Goal: Information Seeking & Learning: Learn about a topic

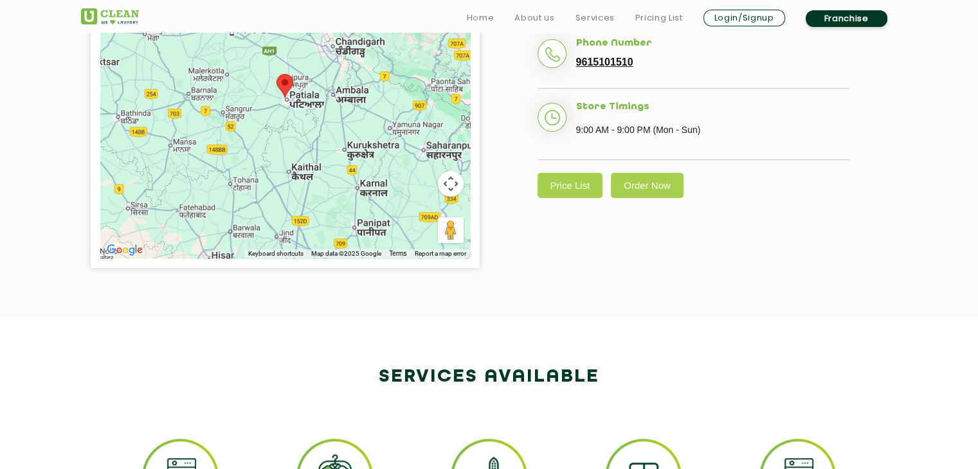
scroll to position [450, 0]
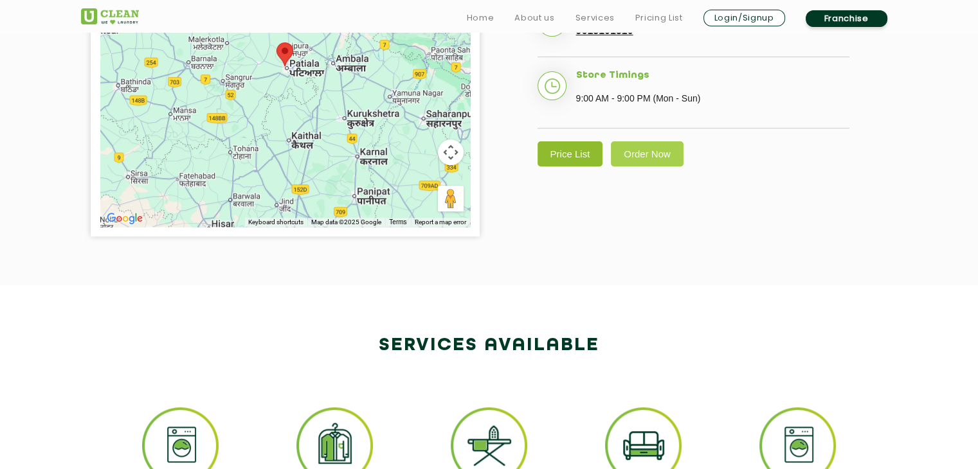
click at [577, 149] on link "Price List" at bounding box center [570, 153] width 66 height 25
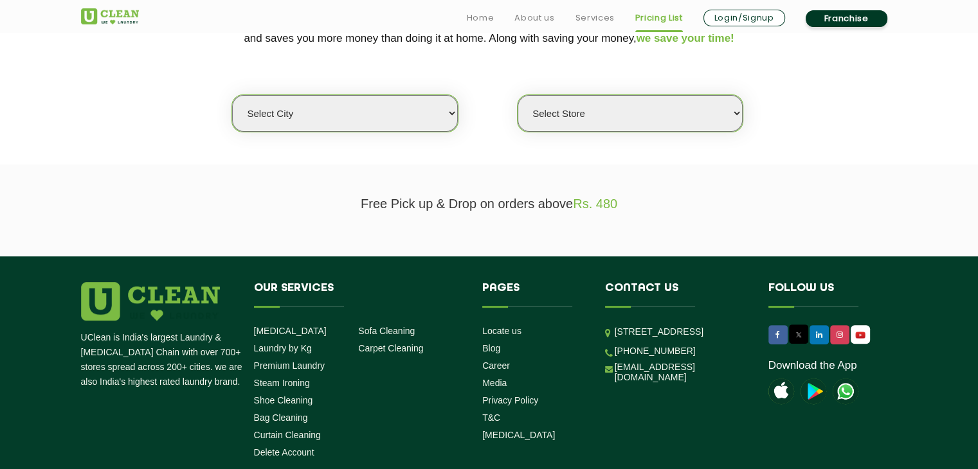
scroll to position [129, 0]
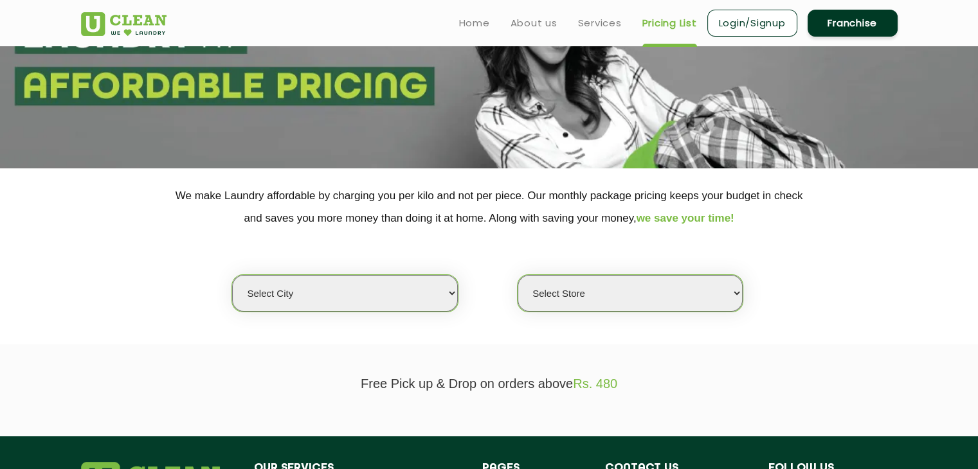
click at [414, 289] on select "Select city Aalo Agartala Agra Ahmedabad Akola Aligarh Alwar - UClean Select Am…" at bounding box center [344, 293] width 225 height 37
select select "27"
click at [232, 275] on select "Select city Aalo Agartala Agra Ahmedabad Akola Aligarh Alwar - UClean Select Am…" at bounding box center [344, 293] width 225 height 37
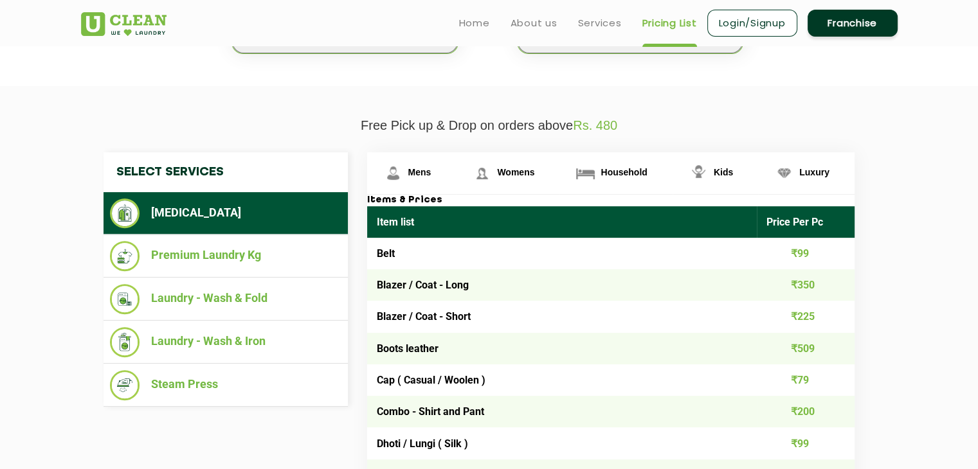
scroll to position [386, 0]
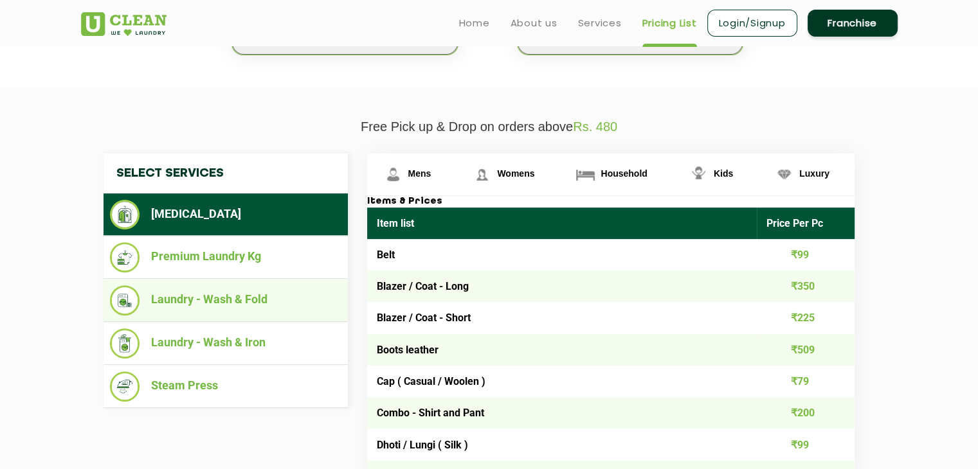
click at [230, 307] on li "Laundry - Wash & Fold" at bounding box center [225, 300] width 231 height 30
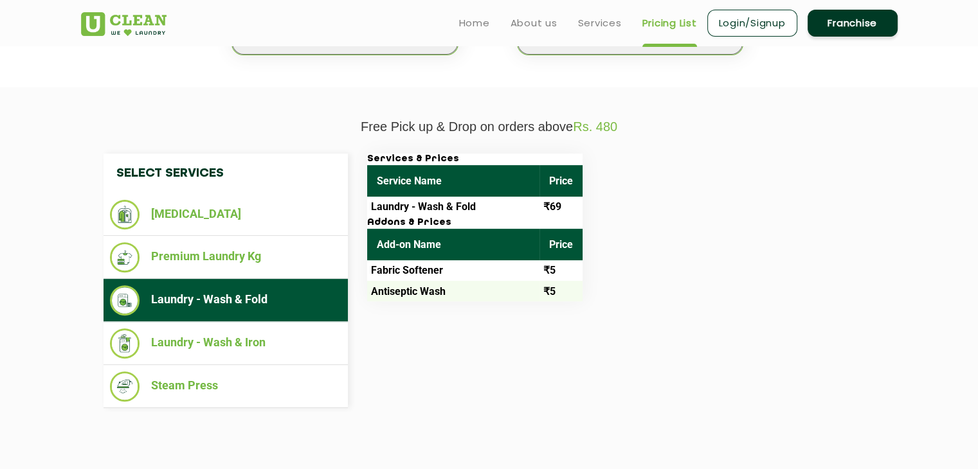
click at [568, 288] on td "₹5" at bounding box center [560, 291] width 43 height 21
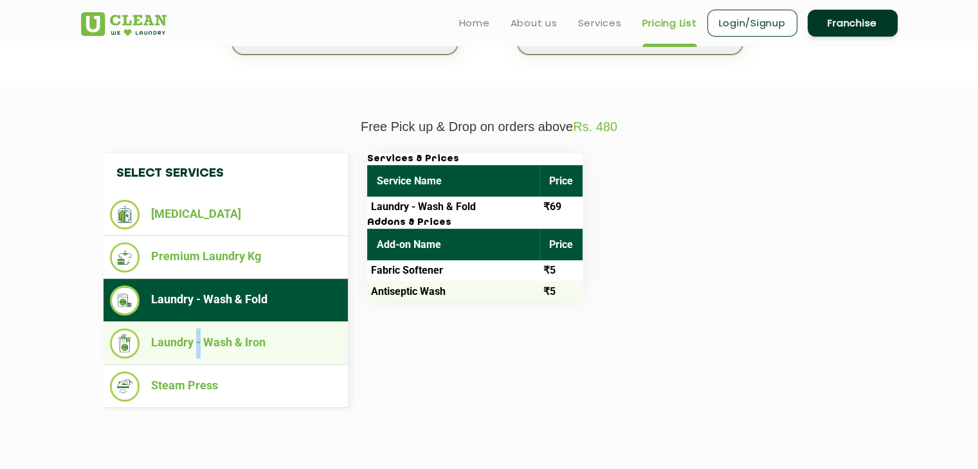
click at [199, 351] on li "Laundry - Wash & Iron" at bounding box center [225, 343] width 231 height 30
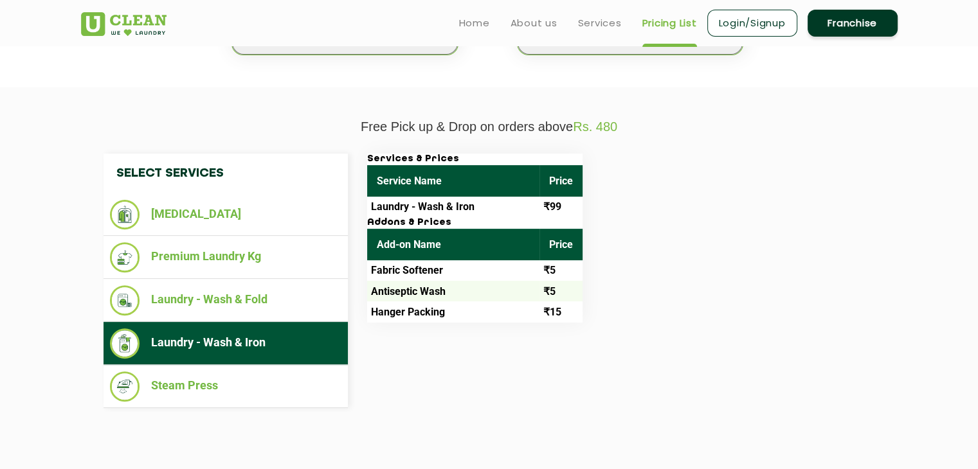
click at [514, 345] on div "Select Services Dry Cleaning Premium Laundry Kg Laundry - Wash & Fold Laundry -…" at bounding box center [489, 281] width 791 height 255
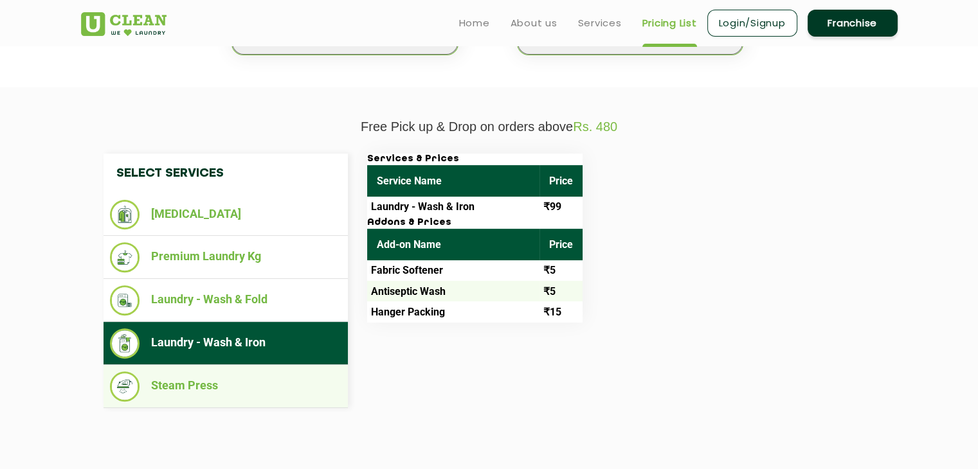
click at [249, 377] on li "Steam Press" at bounding box center [225, 387] width 231 height 30
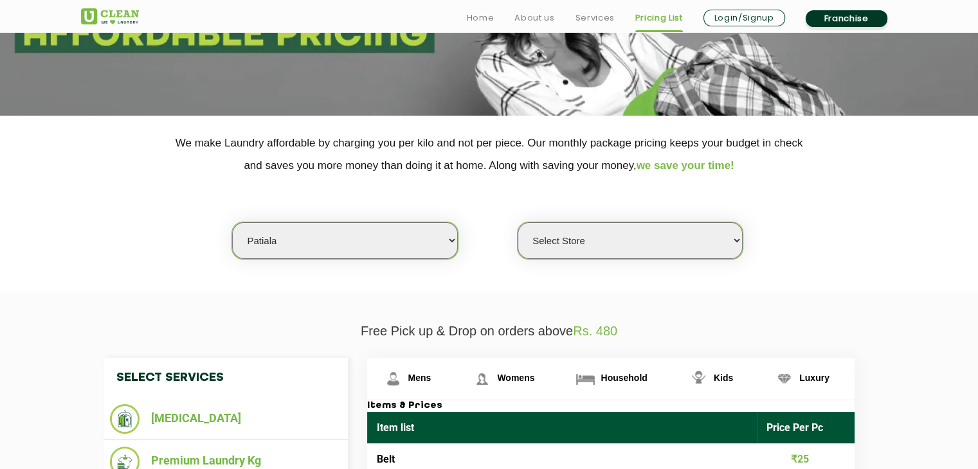
scroll to position [321, 0]
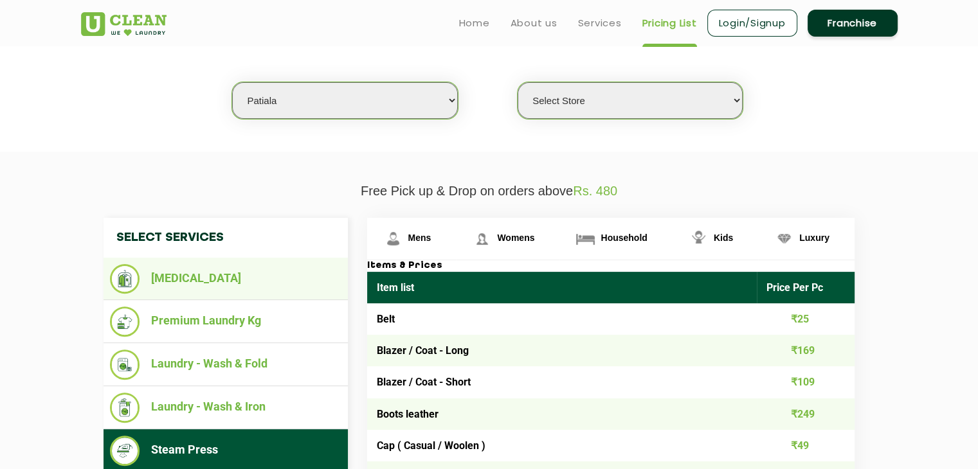
click at [264, 287] on li "[MEDICAL_DATA]" at bounding box center [225, 279] width 231 height 30
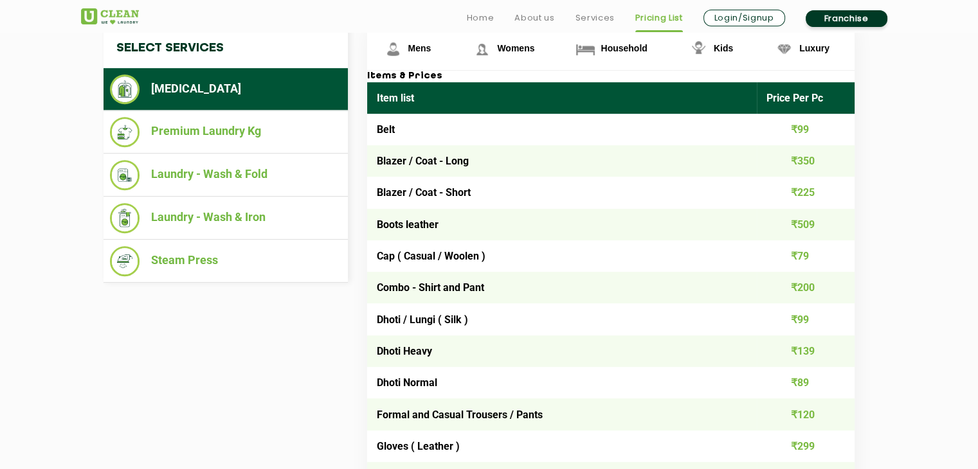
scroll to position [514, 0]
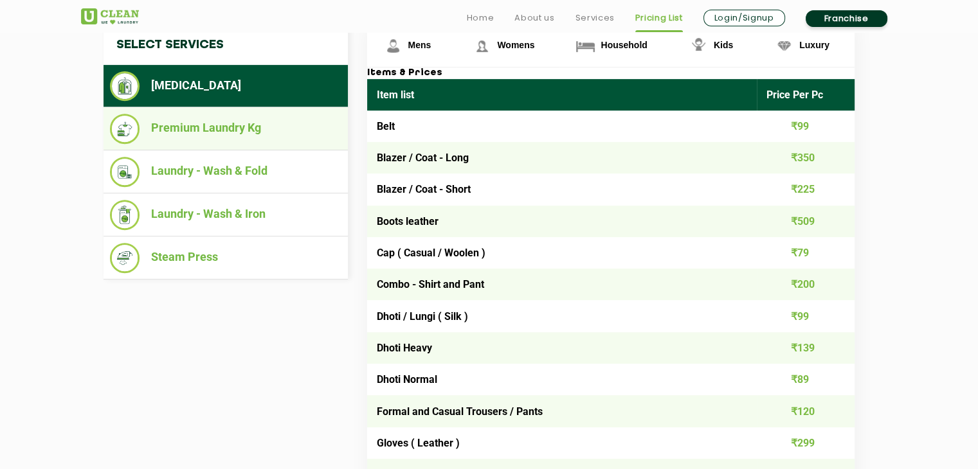
click at [259, 130] on li "Premium Laundry Kg" at bounding box center [225, 129] width 231 height 30
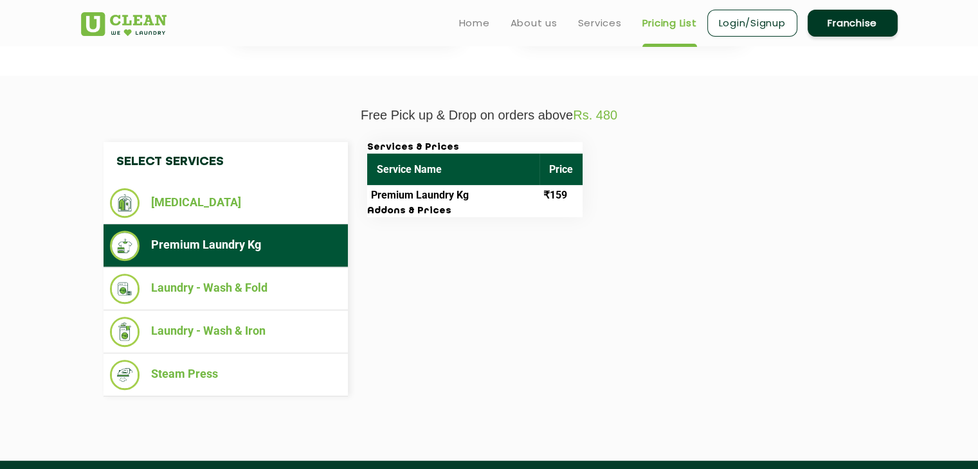
scroll to position [386, 0]
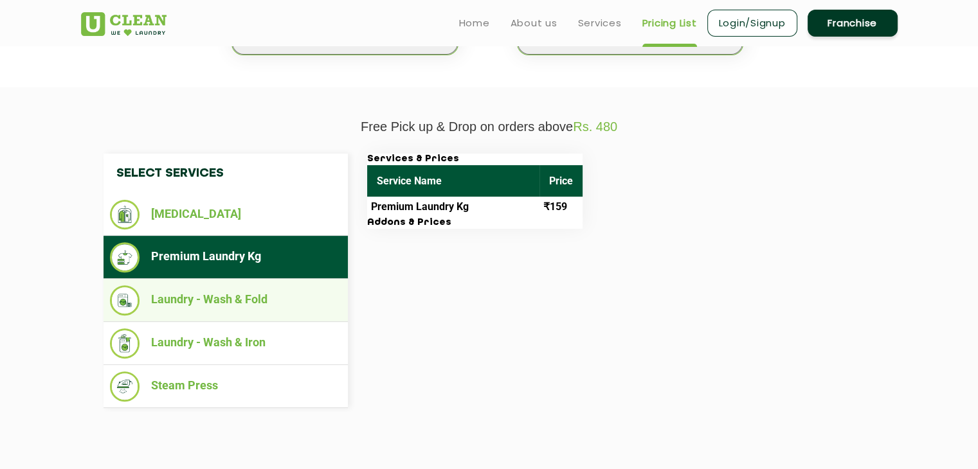
click at [255, 316] on ul "Laundry - Wash & Fold" at bounding box center [225, 300] width 244 height 43
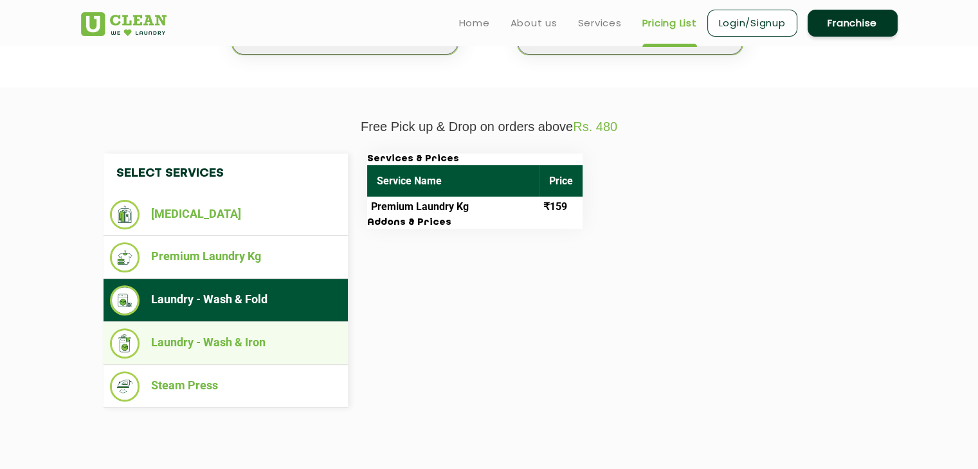
click at [260, 343] on li "Laundry - Wash & Iron" at bounding box center [225, 343] width 231 height 30
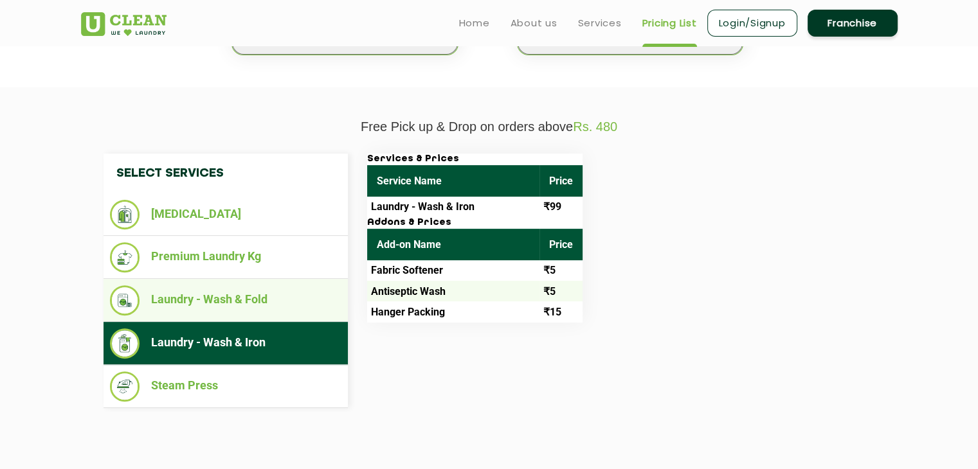
click at [221, 286] on li "Laundry - Wash & Fold" at bounding box center [225, 300] width 231 height 30
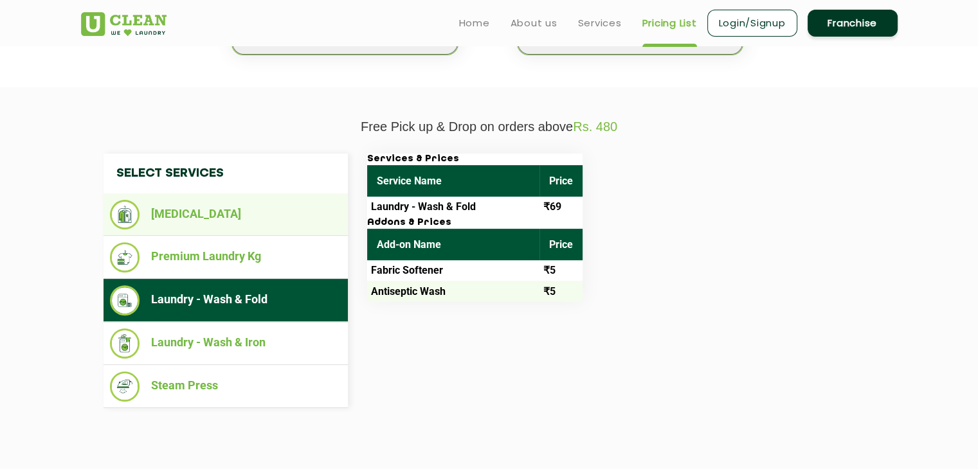
click at [203, 209] on li "[MEDICAL_DATA]" at bounding box center [225, 215] width 231 height 30
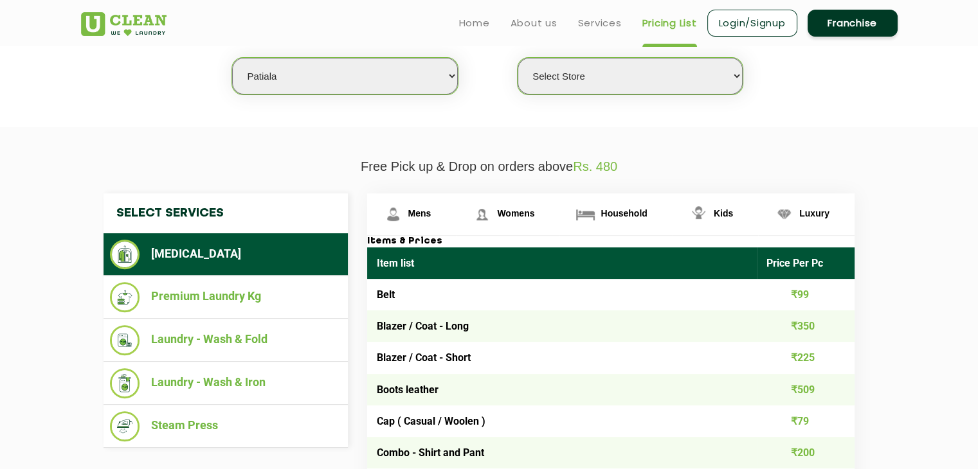
scroll to position [321, 0]
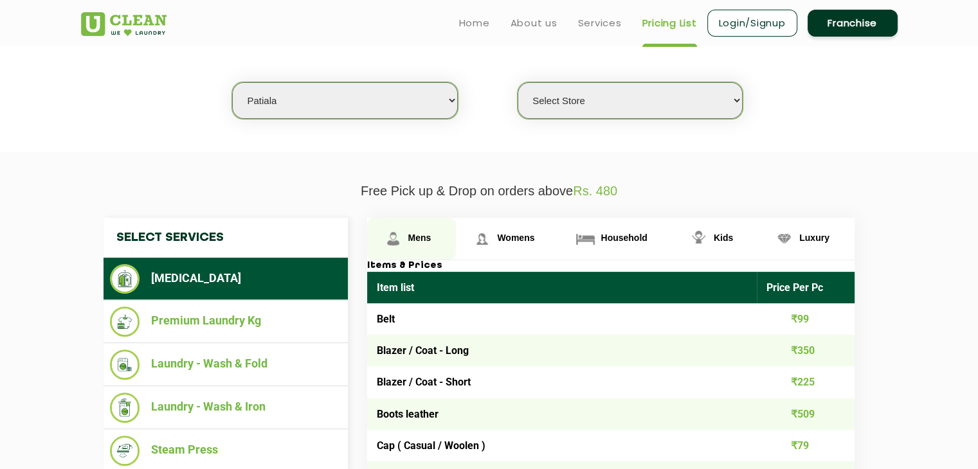
click at [393, 242] on img at bounding box center [393, 239] width 22 height 22
click at [424, 238] on span "Mens" at bounding box center [419, 238] width 23 height 10
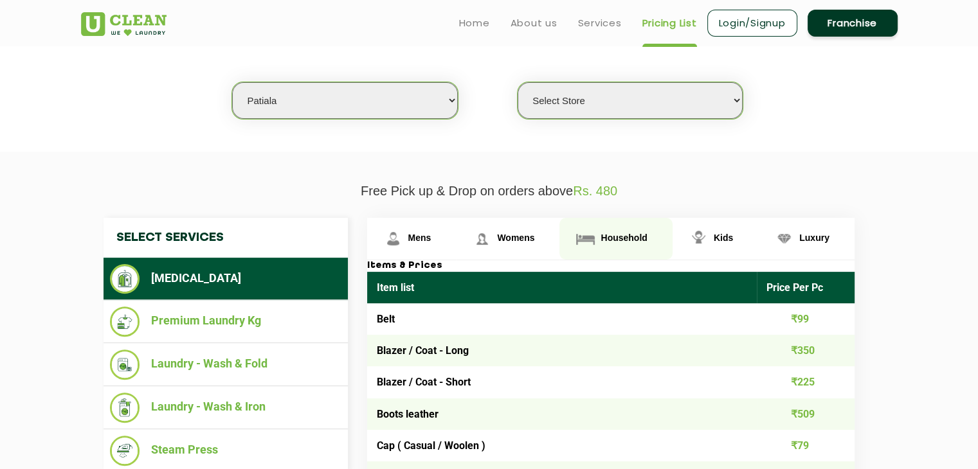
click at [456, 250] on link "Household" at bounding box center [411, 239] width 89 height 42
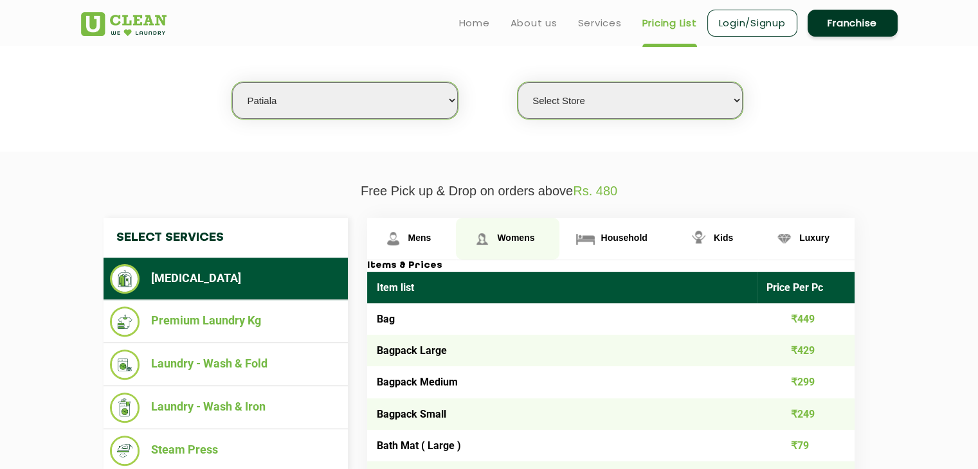
click at [431, 239] on span "Womens" at bounding box center [419, 238] width 23 height 10
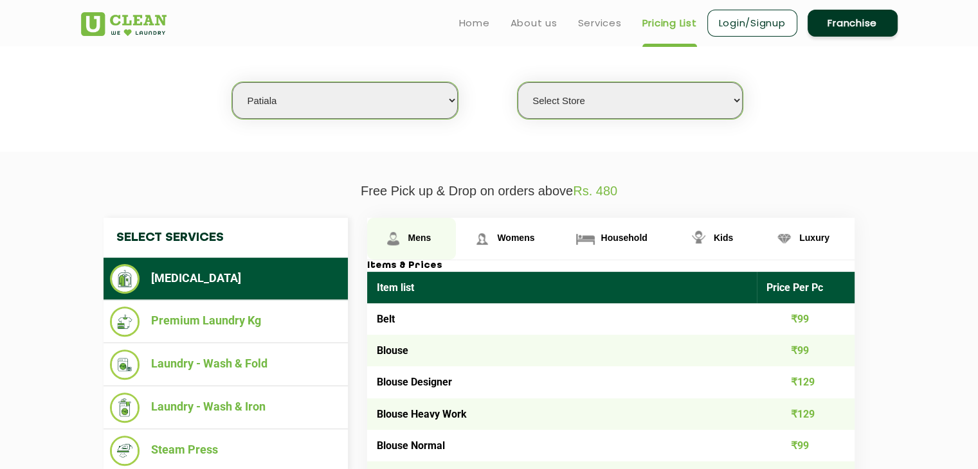
click at [454, 232] on link "Mens" at bounding box center [411, 239] width 89 height 42
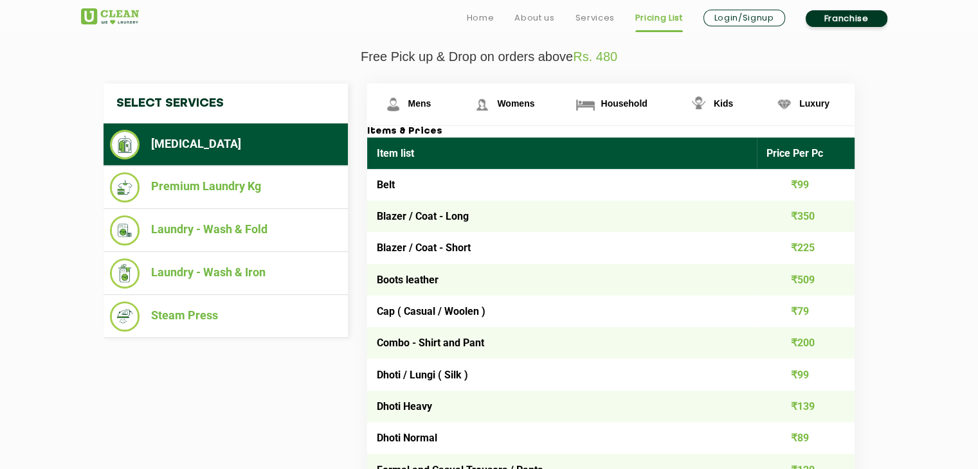
scroll to position [514, 0]
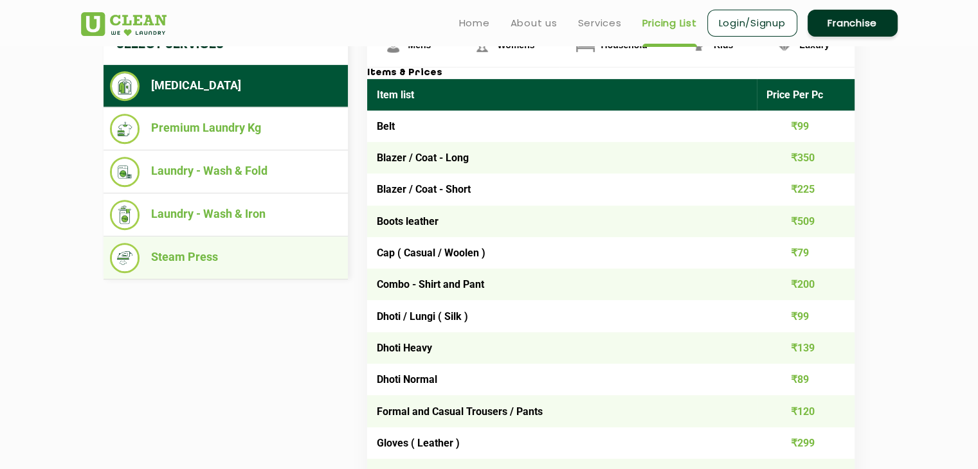
click at [285, 251] on li "Steam Press" at bounding box center [225, 258] width 231 height 30
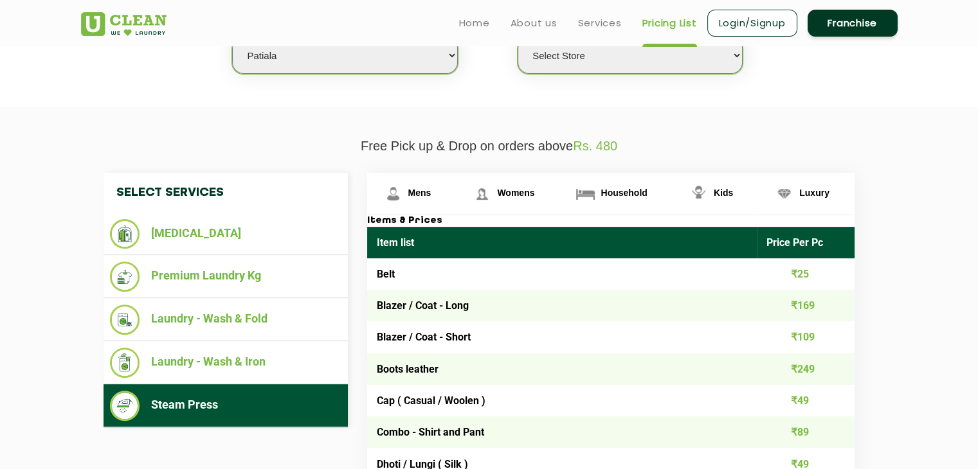
scroll to position [321, 0]
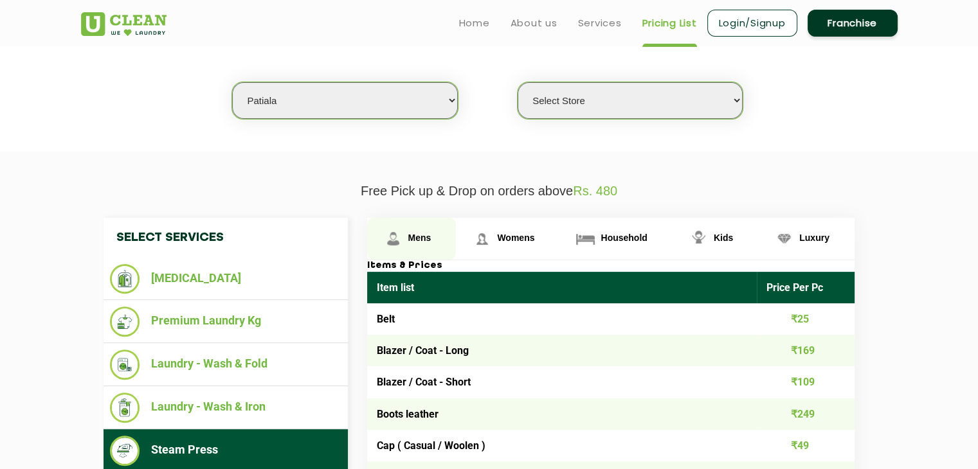
click at [417, 236] on span "Mens" at bounding box center [419, 238] width 23 height 10
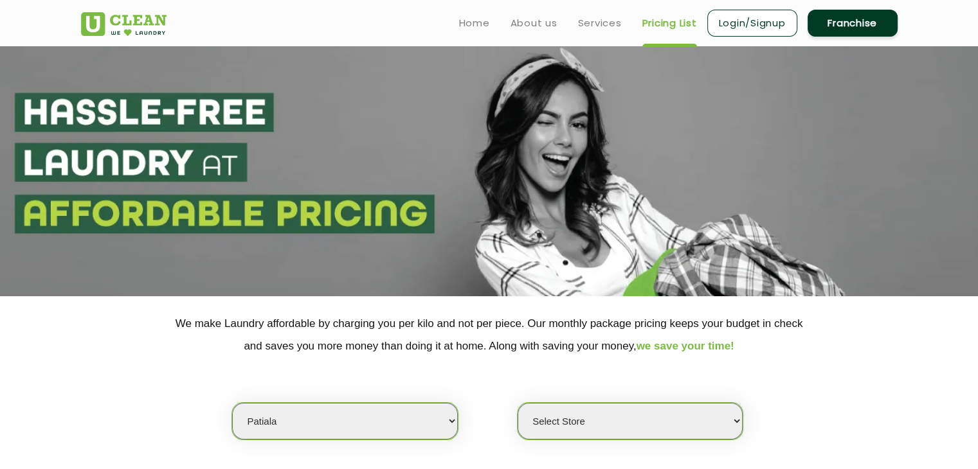
scroll to position [0, 0]
click at [471, 29] on link "Home" at bounding box center [474, 22] width 31 height 15
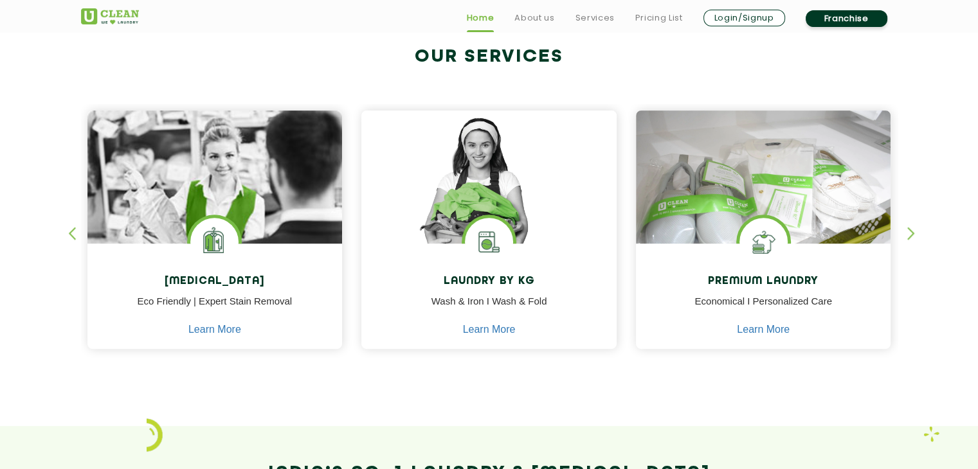
scroll to position [514, 0]
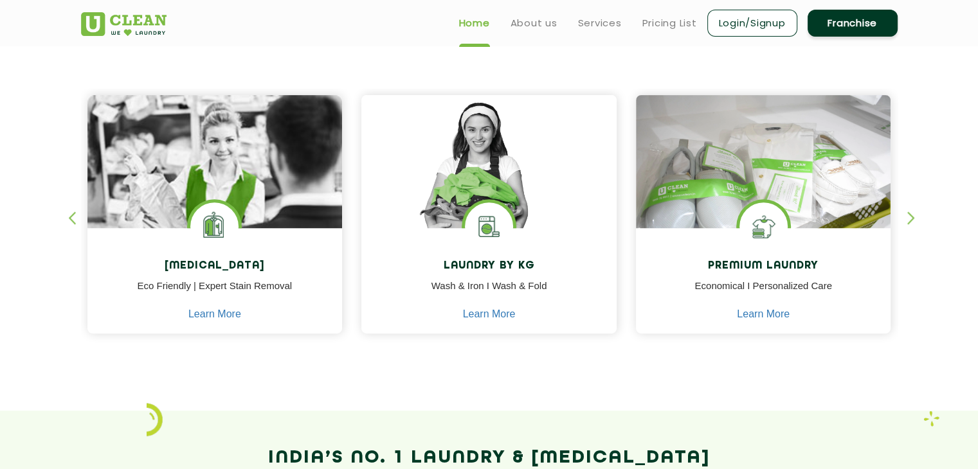
click at [910, 218] on div "button" at bounding box center [916, 228] width 19 height 35
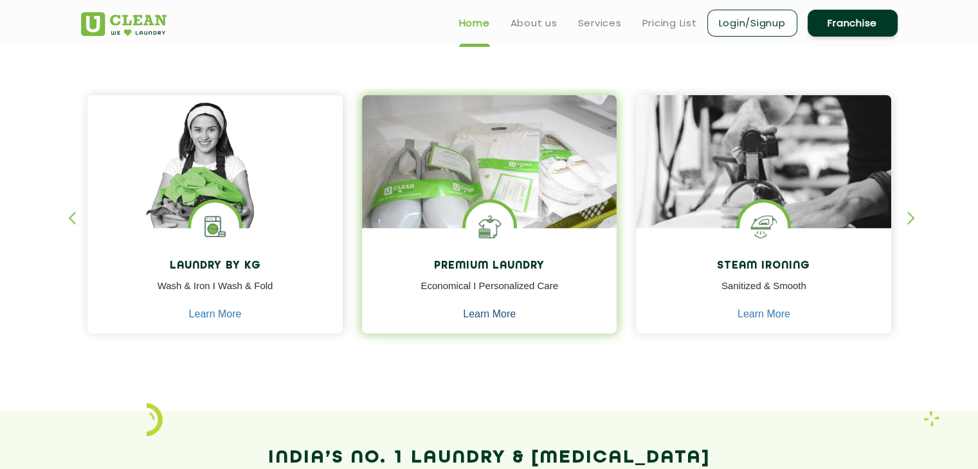
click at [490, 312] on link "Learn More" at bounding box center [489, 315] width 53 height 12
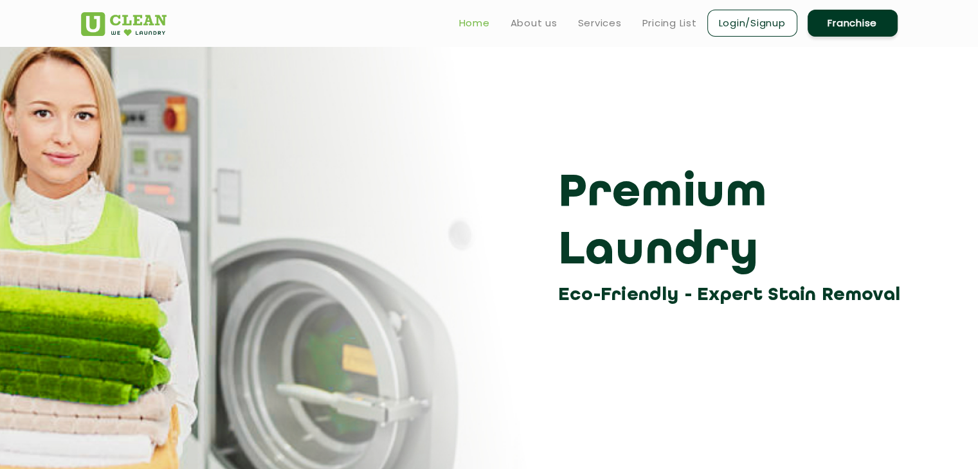
click at [471, 29] on link "Home" at bounding box center [474, 22] width 31 height 15
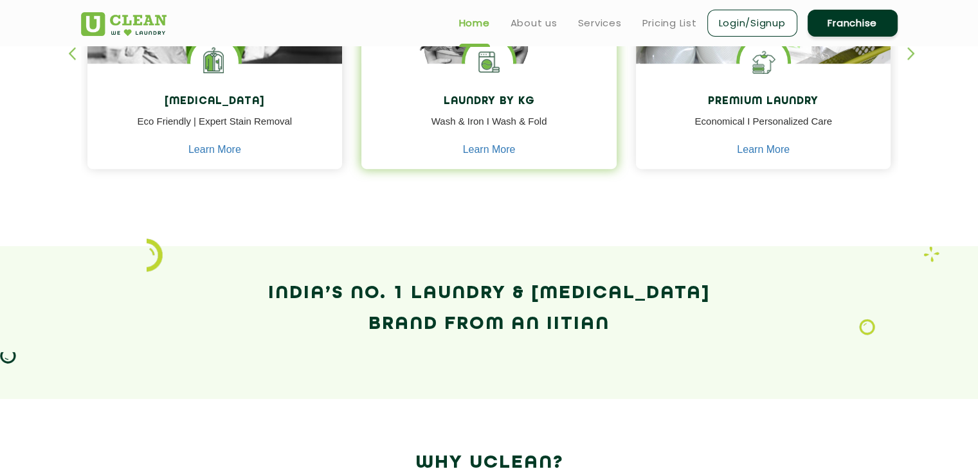
scroll to position [643, 0]
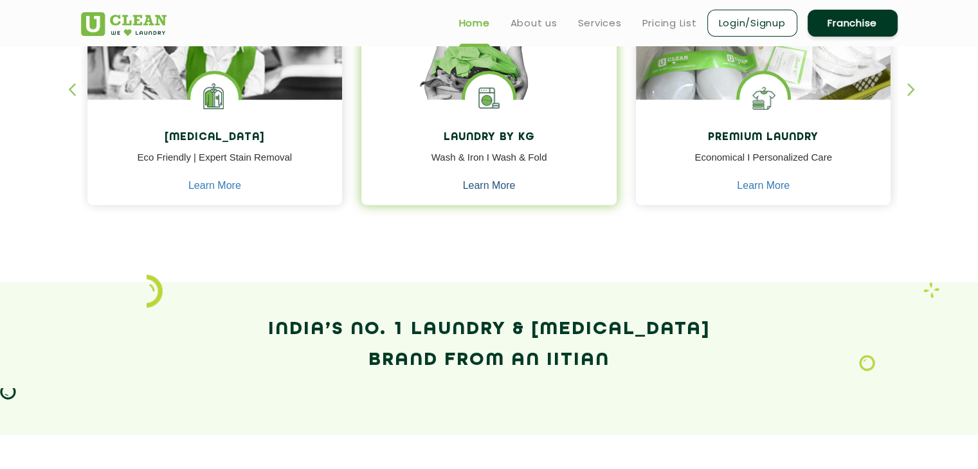
click at [487, 183] on link "Learn More" at bounding box center [489, 186] width 53 height 12
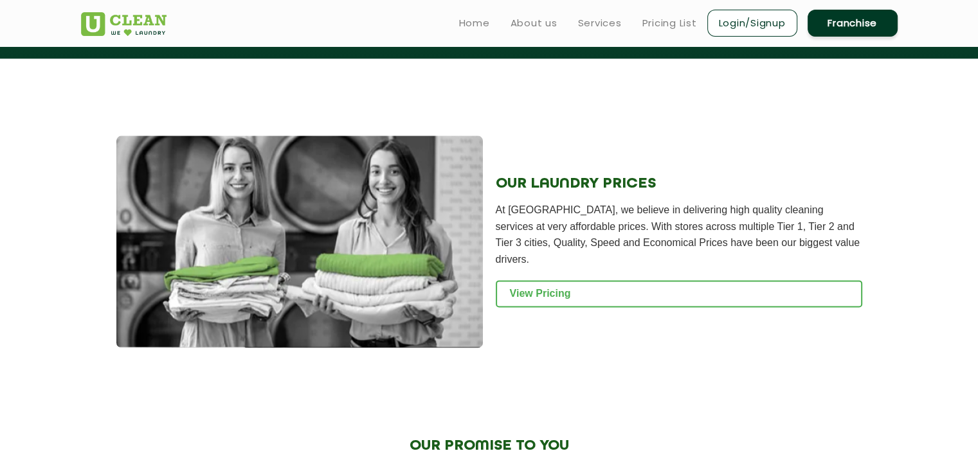
scroll to position [1543, 0]
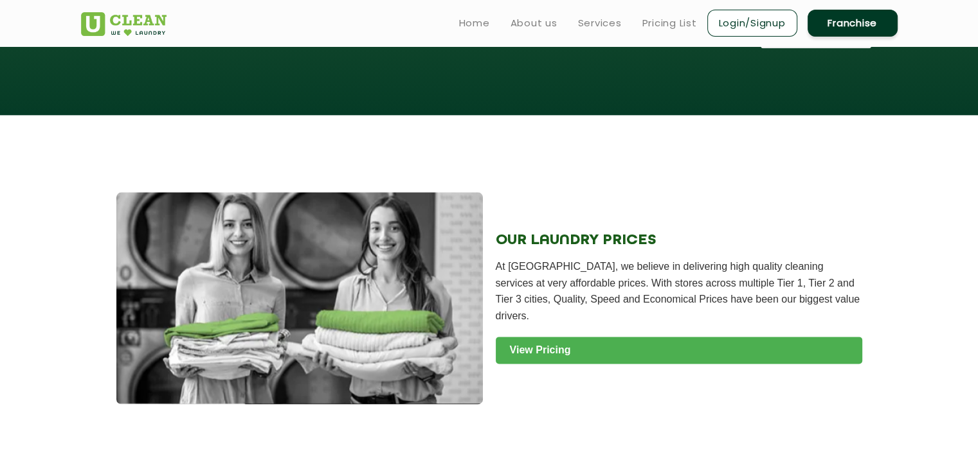
click at [578, 364] on link "View Pricing" at bounding box center [679, 350] width 366 height 27
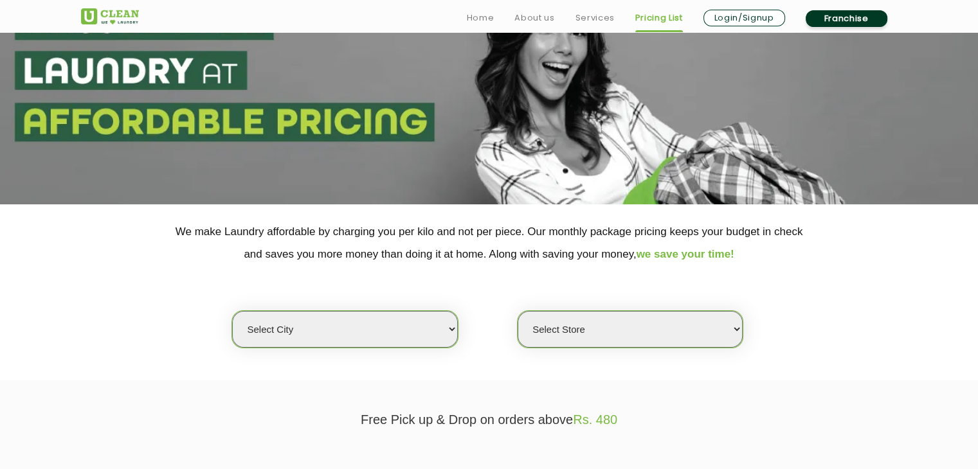
scroll to position [257, 0]
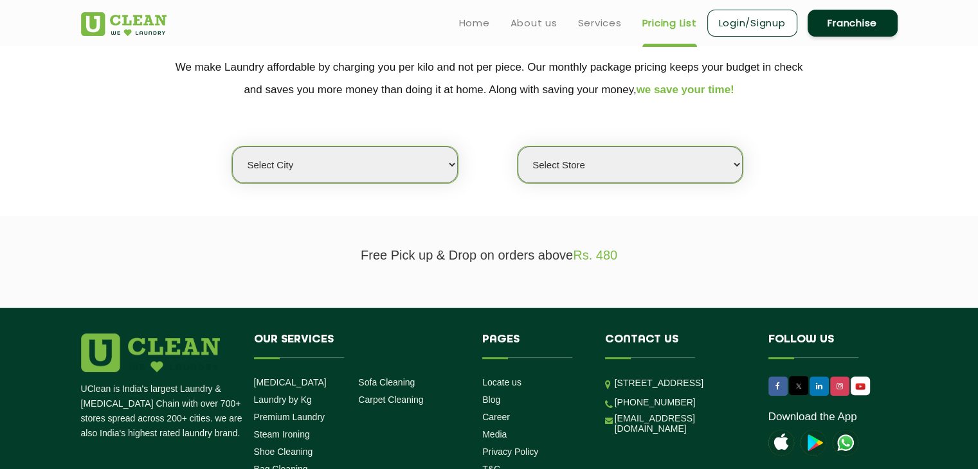
click at [404, 171] on select "Select city Aalo Agartala Agra Ahmedabad Akola Aligarh Alwar - UClean Select Am…" at bounding box center [344, 165] width 225 height 37
select select "1"
click at [232, 147] on select "Select city Aalo Agartala Agra Ahmedabad Akola Aligarh Alwar - UClean Select Am…" at bounding box center [344, 165] width 225 height 37
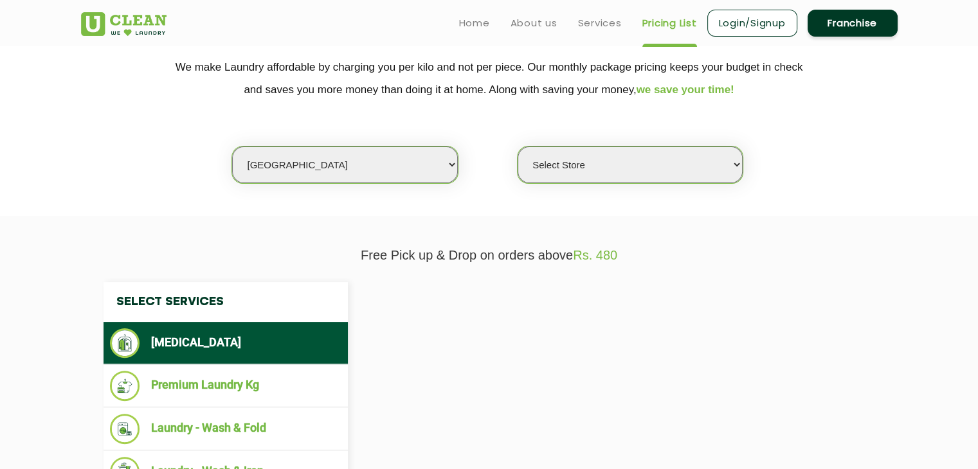
select select "0"
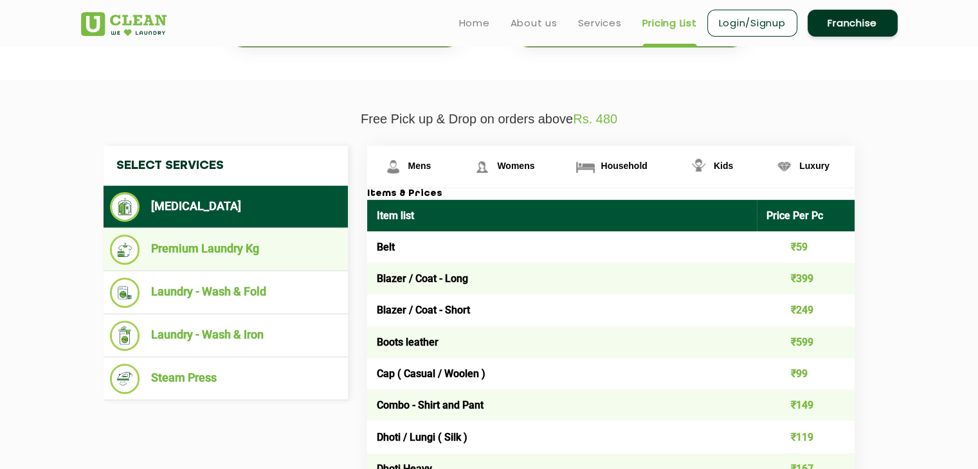
scroll to position [386, 0]
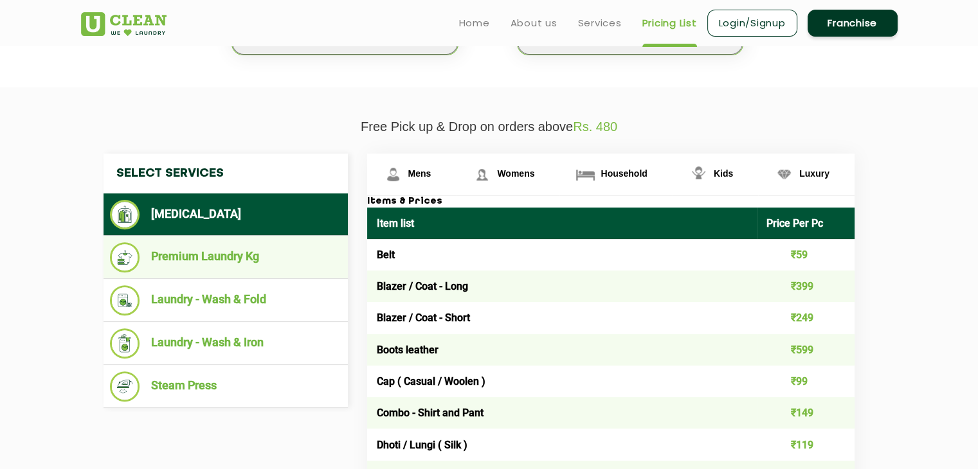
click at [179, 256] on li "Premium Laundry Kg" at bounding box center [225, 257] width 231 height 30
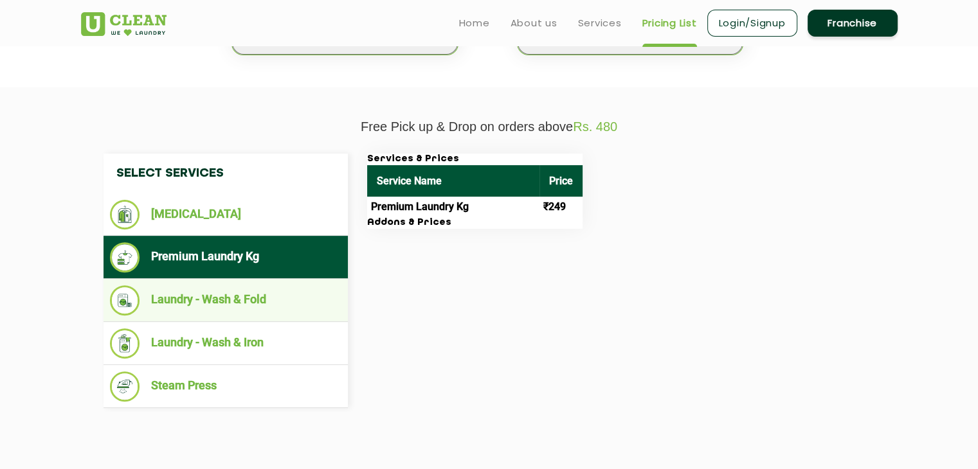
click at [246, 295] on li "Laundry - Wash & Fold" at bounding box center [225, 300] width 231 height 30
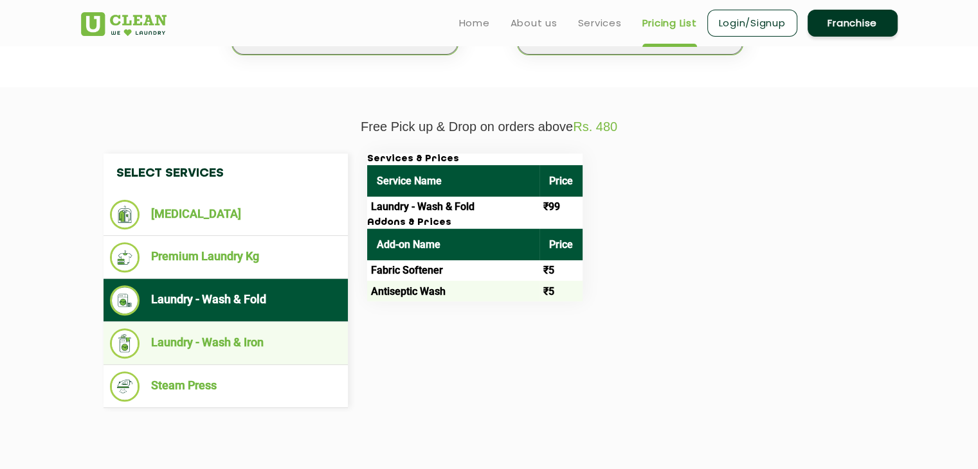
click at [269, 338] on li "Laundry - Wash & Iron" at bounding box center [225, 343] width 231 height 30
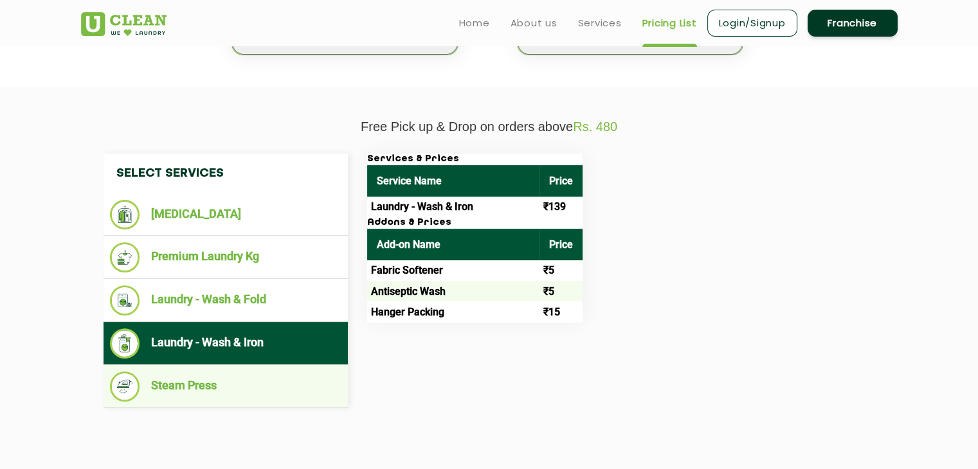
click at [231, 379] on li "Steam Press" at bounding box center [225, 387] width 231 height 30
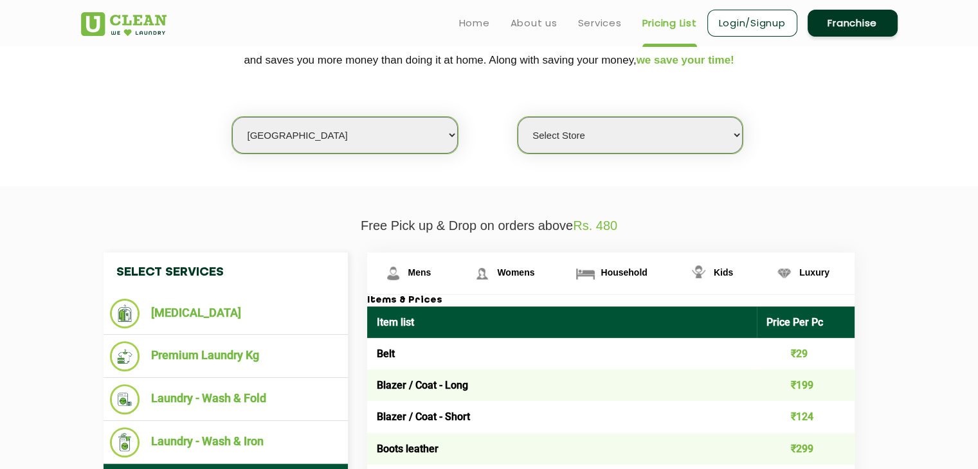
scroll to position [257, 0]
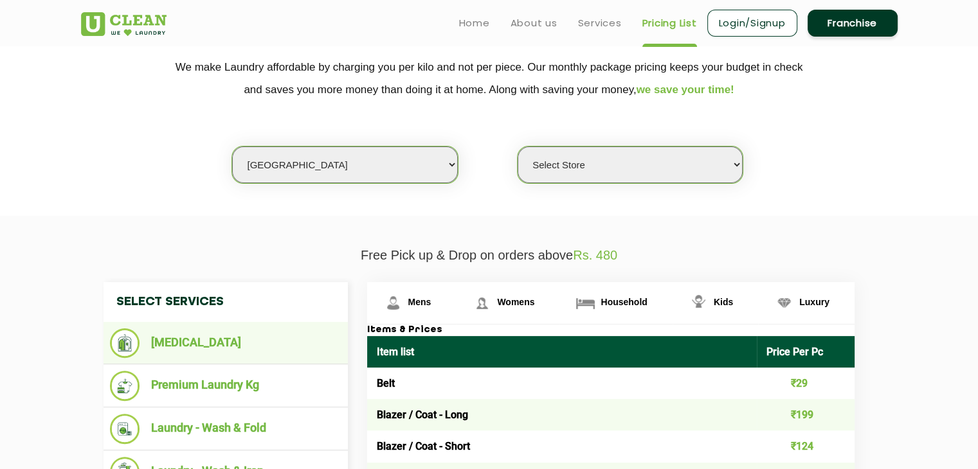
click at [173, 339] on li "[MEDICAL_DATA]" at bounding box center [225, 343] width 231 height 30
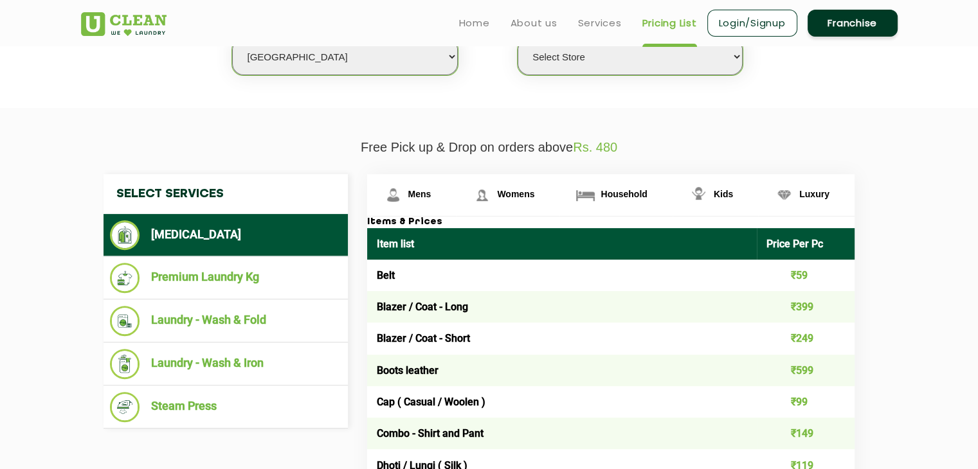
scroll to position [321, 0]
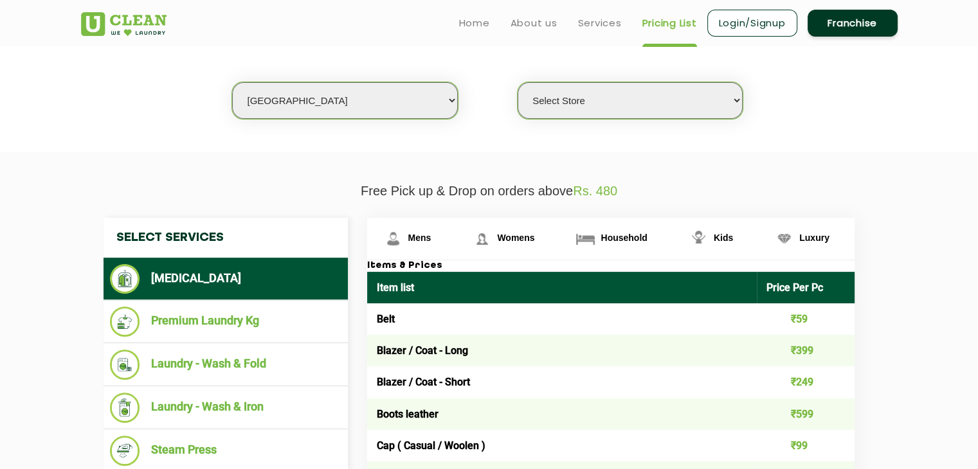
click at [584, 123] on section "We make Laundry affordable by charging you per kilo and not per piece. Our mont…" at bounding box center [489, 64] width 978 height 176
click at [584, 111] on select "Select Store UClean Vasant Kunj UClean Greater Kailash 2 UClean Dwarka UClean R…" at bounding box center [629, 100] width 225 height 37
click at [419, 96] on select "Select city Aalo Agartala Agra Ahmedabad Akola Aligarh Alwar - UClean Select Am…" at bounding box center [344, 100] width 225 height 37
click at [232, 82] on select "Select city Aalo Agartala Agra Ahmedabad Akola Aligarh Alwar - UClean Select Am…" at bounding box center [344, 100] width 225 height 37
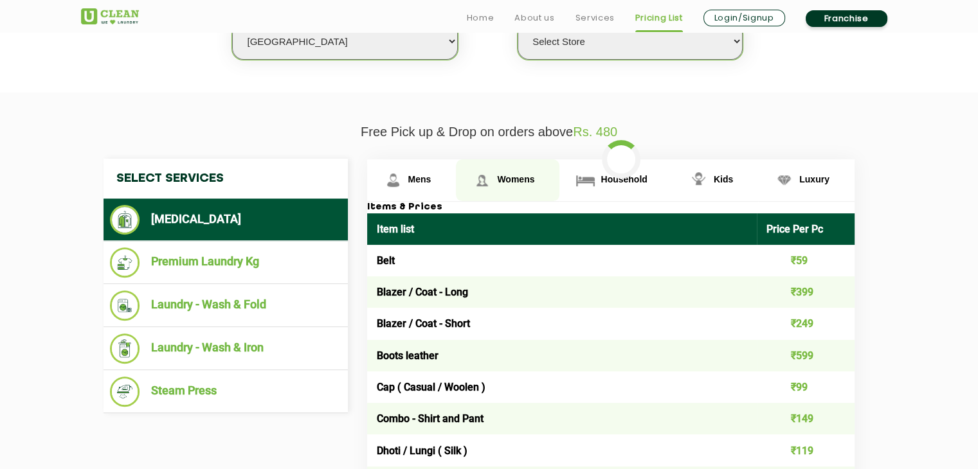
scroll to position [386, 0]
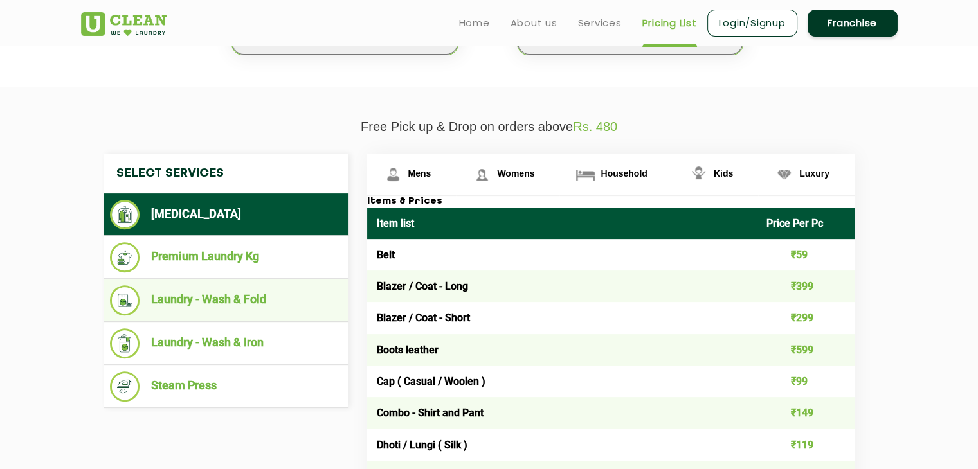
click at [292, 299] on li "Laundry - Wash & Fold" at bounding box center [225, 300] width 231 height 30
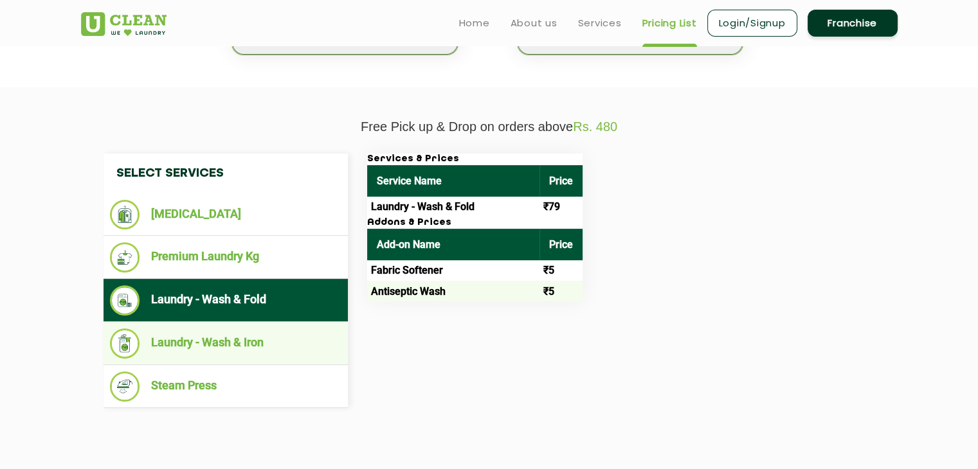
click at [280, 330] on li "Laundry - Wash & Iron" at bounding box center [225, 343] width 231 height 30
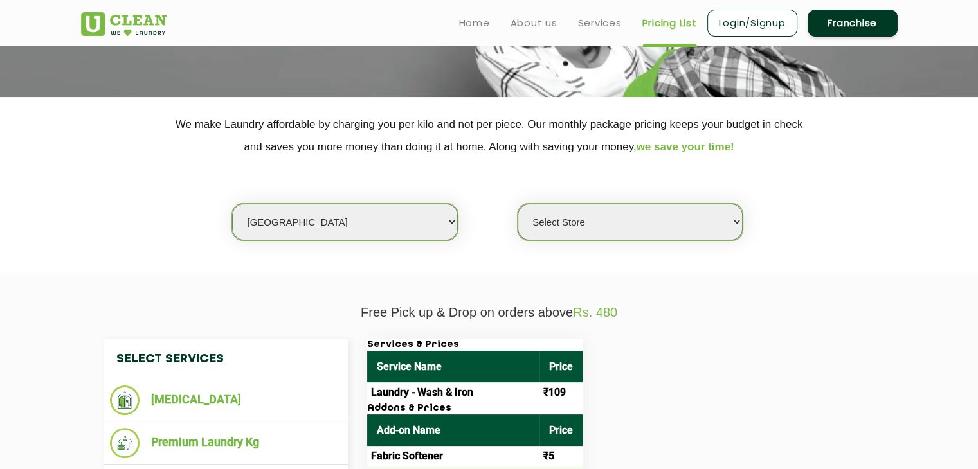
scroll to position [193, 0]
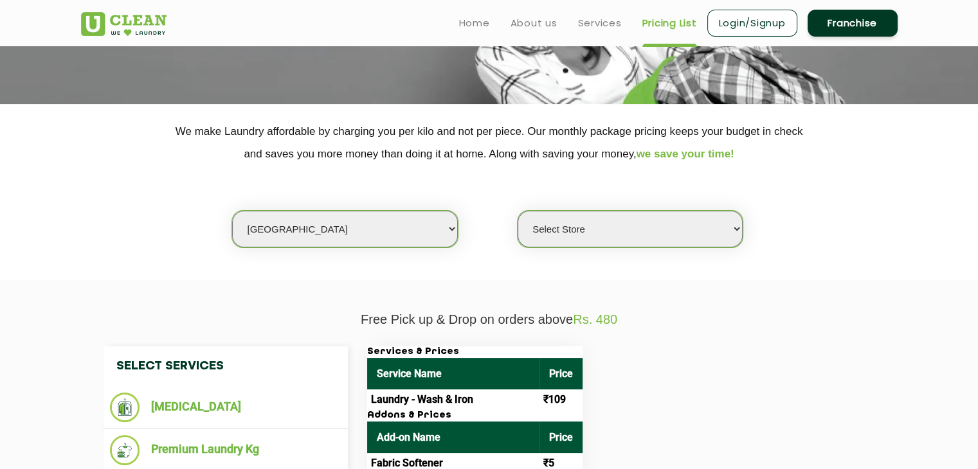
click at [383, 226] on select "Select city Aalo Agartala Agra Ahmedabad Akola Aligarh Alwar - UClean Select Am…" at bounding box center [344, 229] width 225 height 37
click at [232, 211] on select "Select city Aalo Agartala Agra Ahmedabad Akola Aligarh Alwar - UClean Select Am…" at bounding box center [344, 229] width 225 height 37
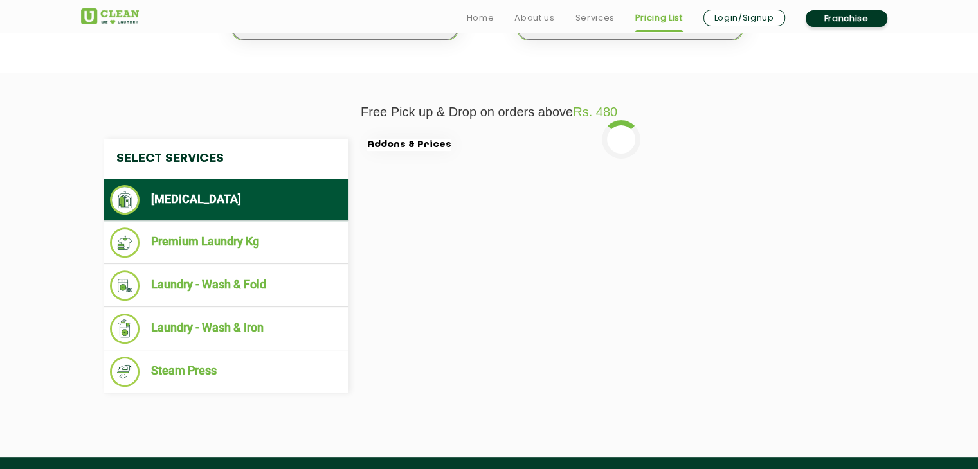
scroll to position [450, 0]
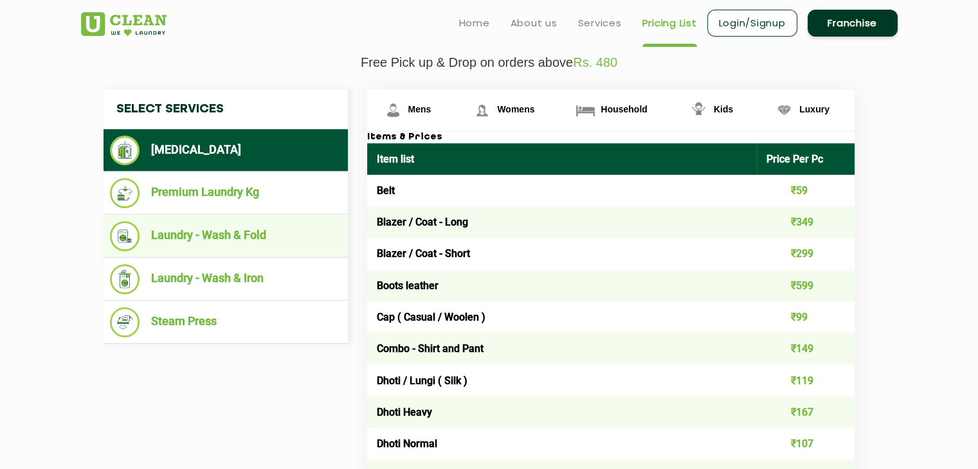
click at [242, 233] on li "Laundry - Wash & Fold" at bounding box center [225, 236] width 231 height 30
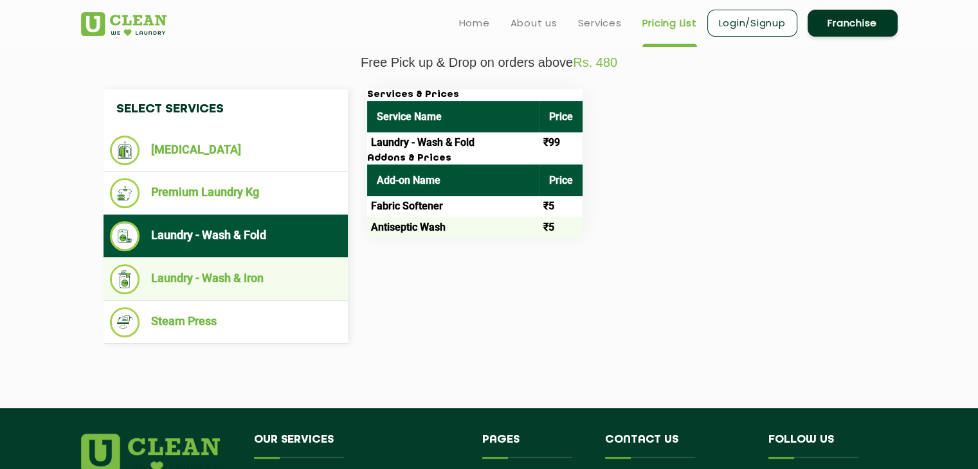
click at [226, 280] on li "Laundry - Wash & Iron" at bounding box center [225, 279] width 231 height 30
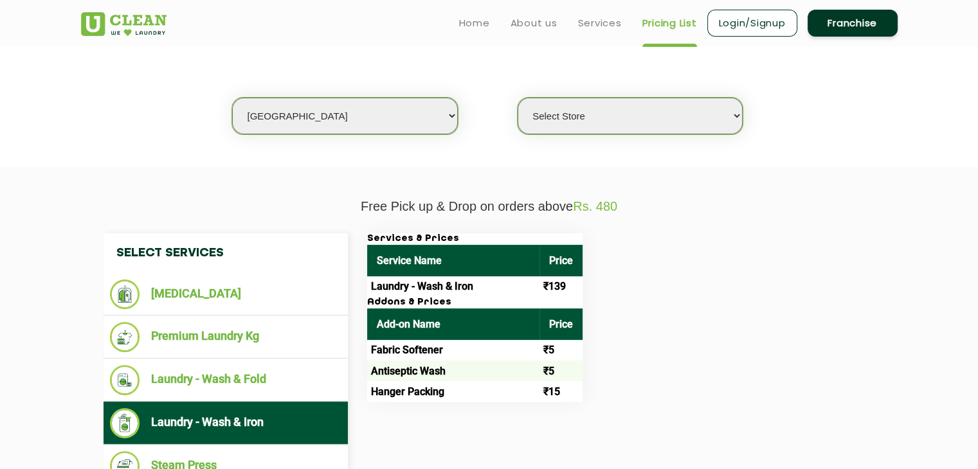
scroll to position [257, 0]
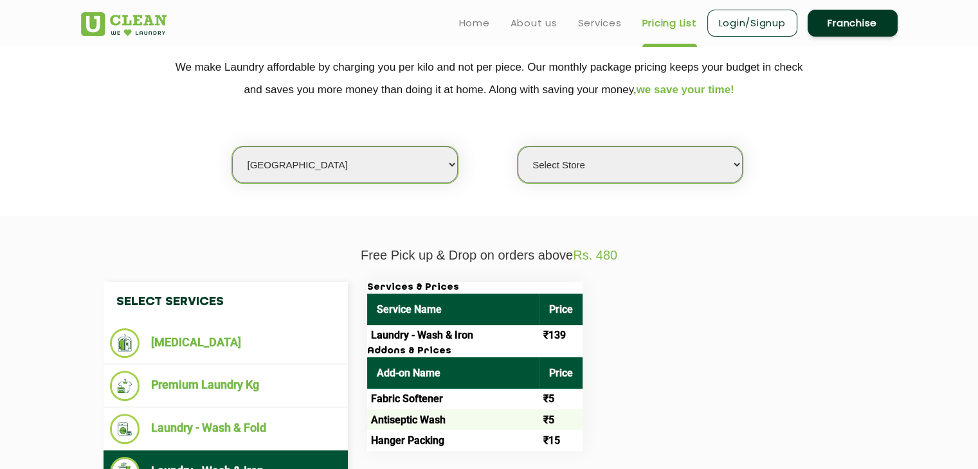
click at [400, 172] on select "Select city Aalo Agartala Agra Ahmedabad Akola Aligarh Alwar - UClean Select Am…" at bounding box center [344, 165] width 225 height 37
click at [232, 147] on select "Select city [GEOGRAPHIC_DATA] [GEOGRAPHIC_DATA] [GEOGRAPHIC_DATA] [GEOGRAPHIC_D…" at bounding box center [344, 165] width 225 height 37
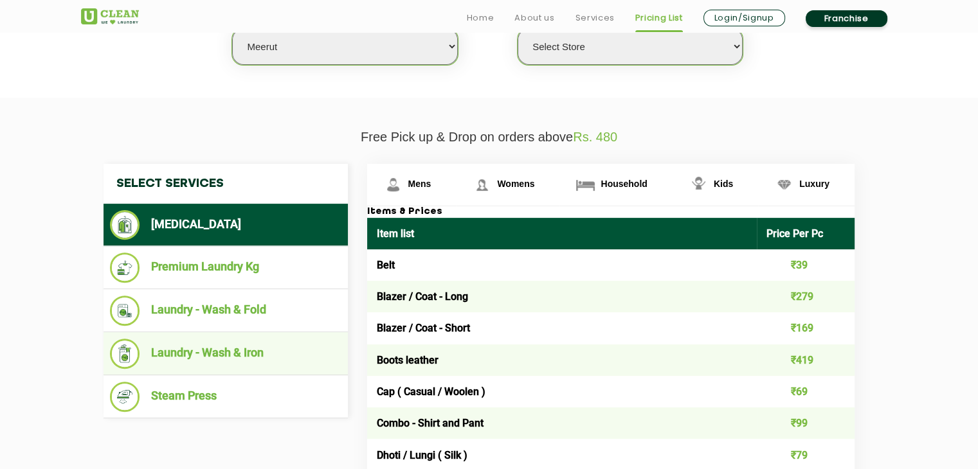
scroll to position [386, 0]
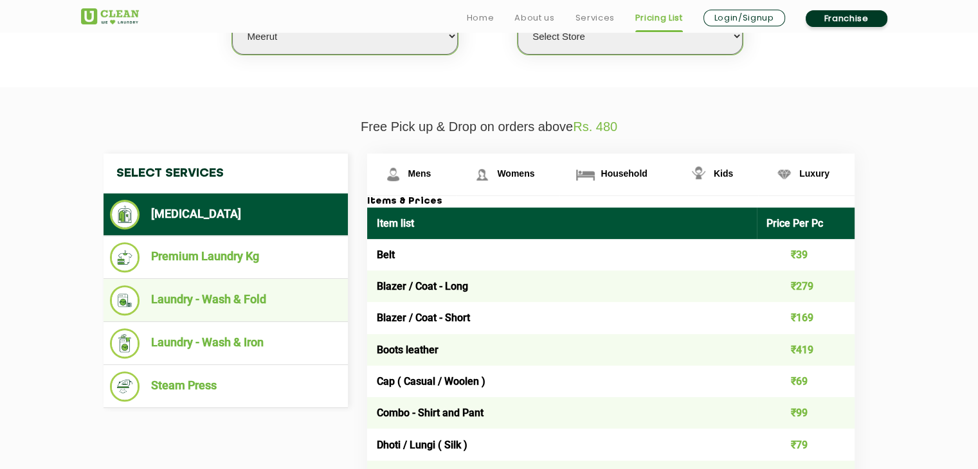
click at [255, 307] on li "Laundry - Wash & Fold" at bounding box center [225, 300] width 231 height 30
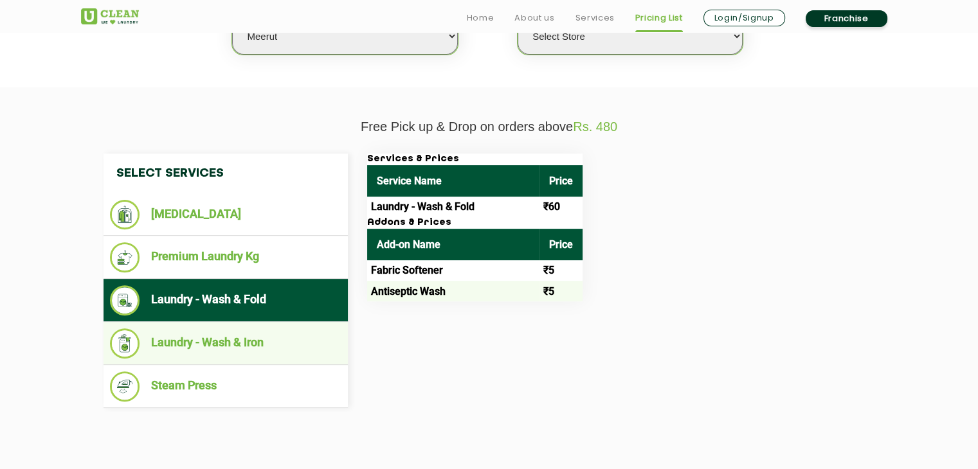
click at [256, 349] on li "Laundry - Wash & Iron" at bounding box center [225, 343] width 231 height 30
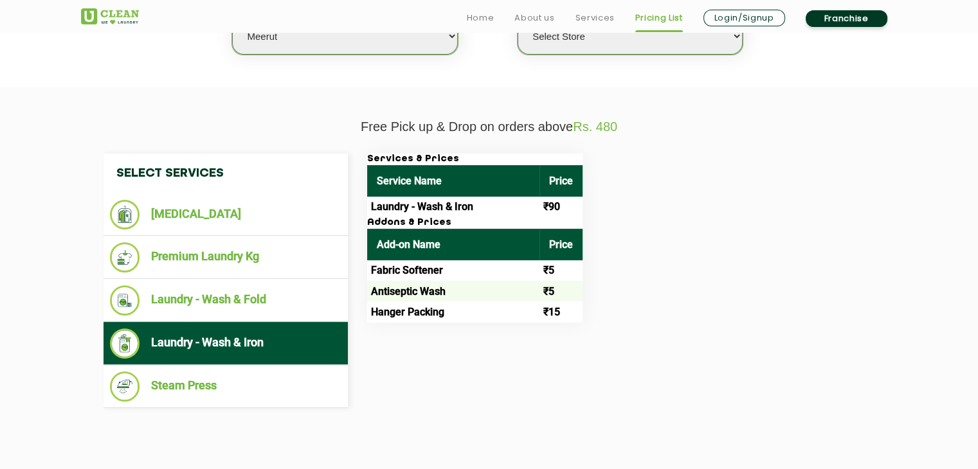
click at [325, 39] on select "Select city [GEOGRAPHIC_DATA] [GEOGRAPHIC_DATA] [GEOGRAPHIC_DATA] [GEOGRAPHIC_D…" at bounding box center [344, 36] width 225 height 37
click at [232, 18] on select "Select city [GEOGRAPHIC_DATA] [GEOGRAPHIC_DATA] [GEOGRAPHIC_DATA] [GEOGRAPHIC_D…" at bounding box center [344, 36] width 225 height 37
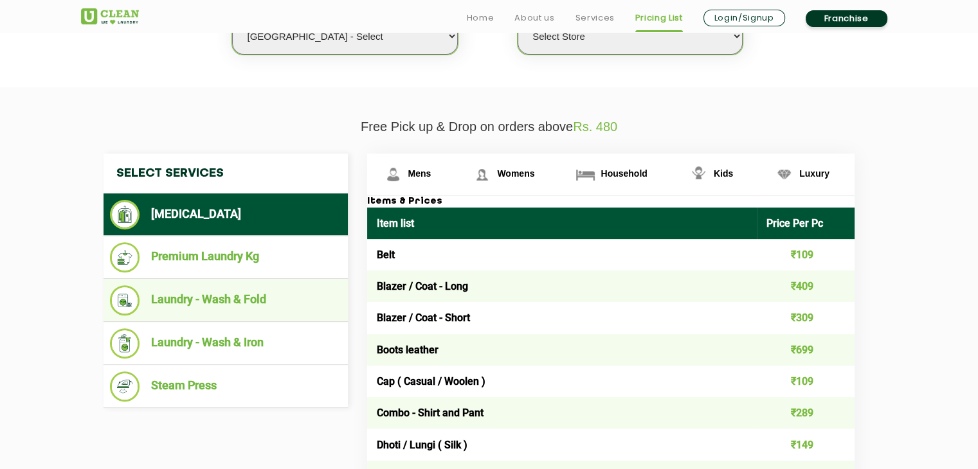
click at [278, 294] on li "Laundry - Wash & Fold" at bounding box center [225, 300] width 231 height 30
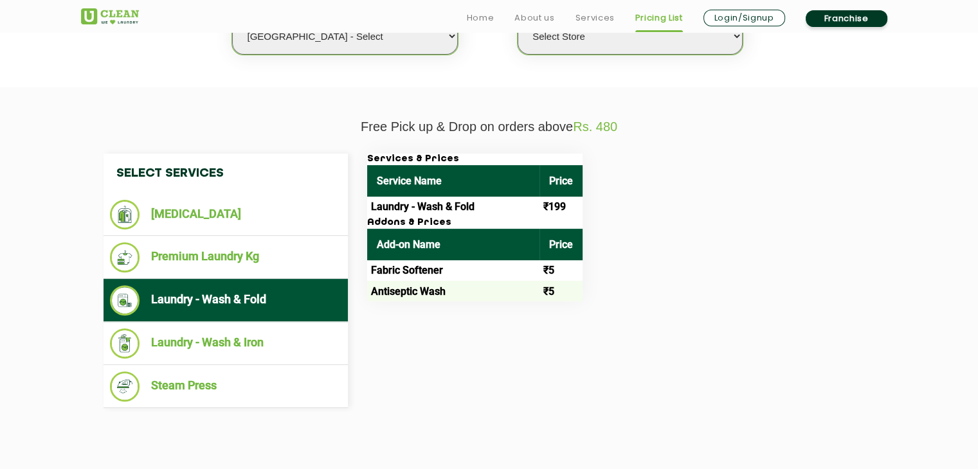
click at [381, 41] on select "Select city [GEOGRAPHIC_DATA] [GEOGRAPHIC_DATA] [GEOGRAPHIC_DATA] [GEOGRAPHIC_D…" at bounding box center [344, 36] width 225 height 37
click at [731, 358] on div "Select Services Dry Cleaning Premium Laundry Kg Laundry - Wash & Fold Laundry -…" at bounding box center [489, 281] width 791 height 255
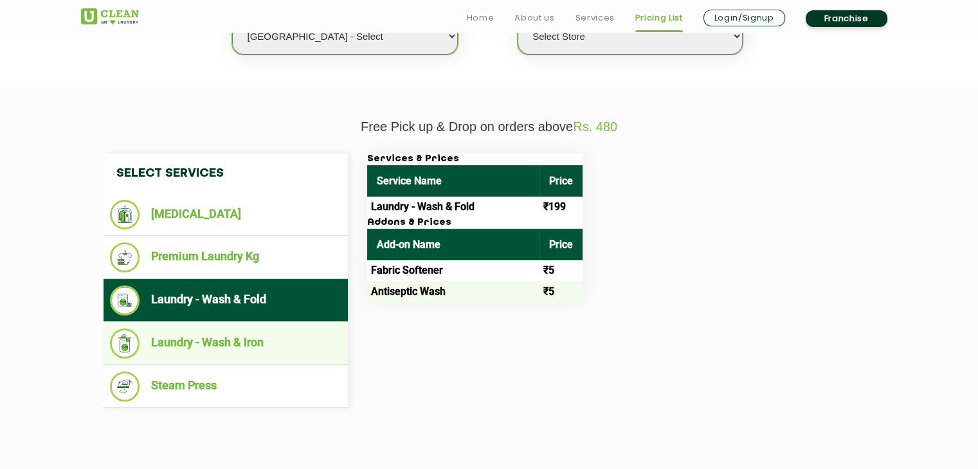
click at [278, 341] on li "Laundry - Wash & Iron" at bounding box center [225, 343] width 231 height 30
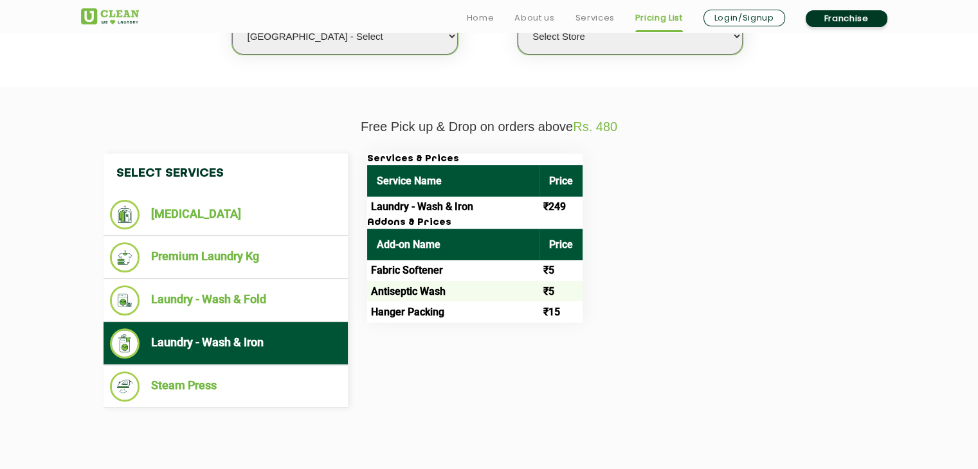
click at [371, 46] on select "Select city [GEOGRAPHIC_DATA] [GEOGRAPHIC_DATA] [GEOGRAPHIC_DATA] [GEOGRAPHIC_D…" at bounding box center [344, 36] width 225 height 37
select select "16"
click at [232, 18] on select "Select city [GEOGRAPHIC_DATA] [GEOGRAPHIC_DATA] [GEOGRAPHIC_DATA] [GEOGRAPHIC_D…" at bounding box center [344, 36] width 225 height 37
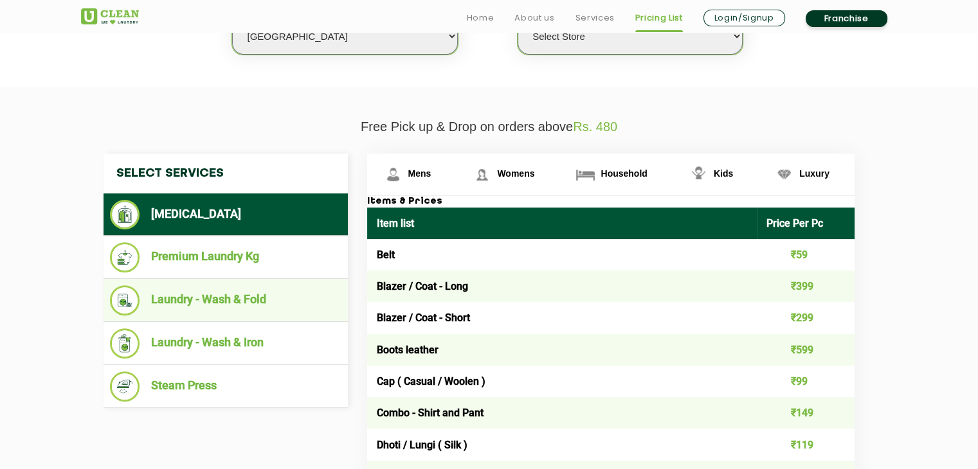
click at [273, 303] on li "Laundry - Wash & Fold" at bounding box center [225, 300] width 231 height 30
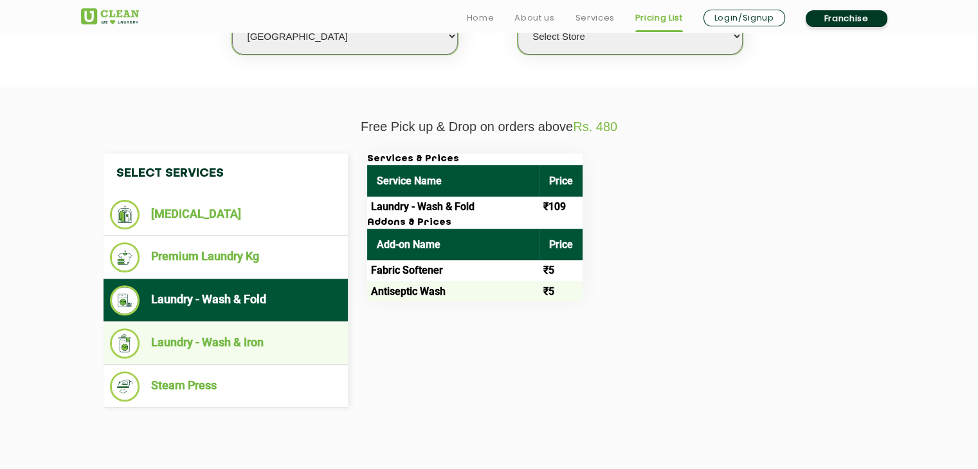
click at [294, 348] on li "Laundry - Wash & Iron" at bounding box center [225, 343] width 231 height 30
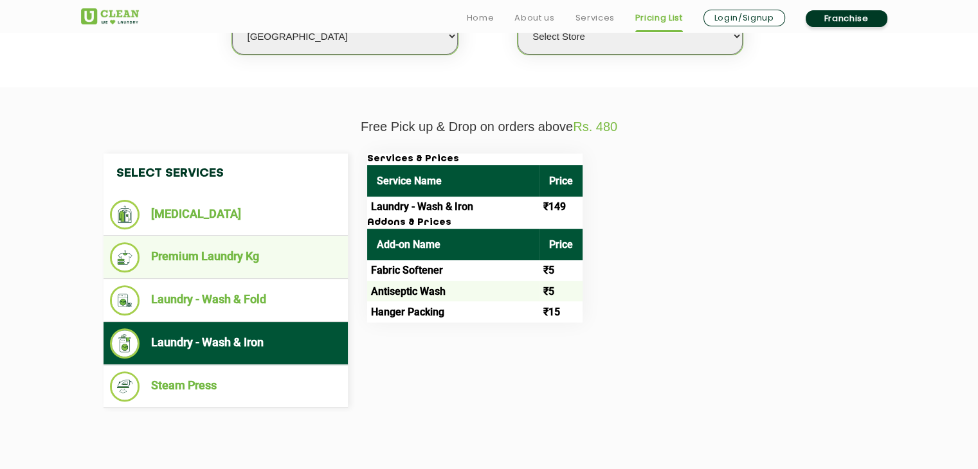
click at [288, 260] on li "Premium Laundry Kg" at bounding box center [225, 257] width 231 height 30
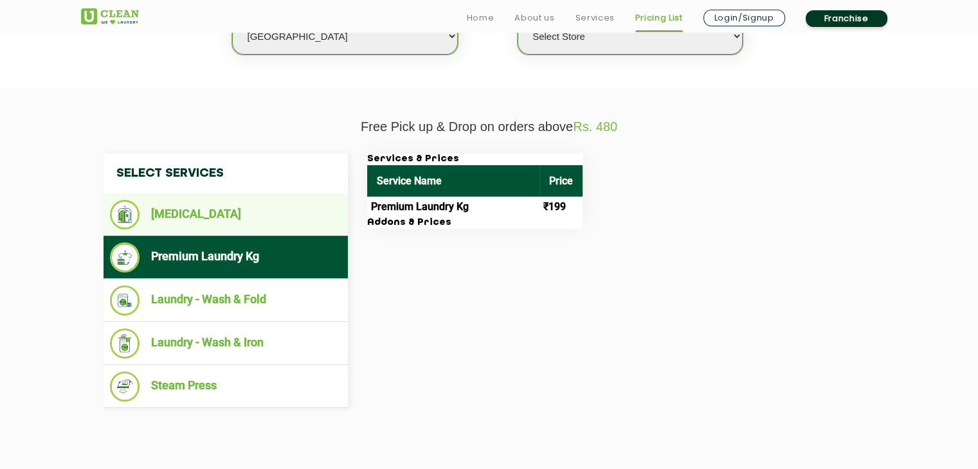
click at [270, 219] on li "[MEDICAL_DATA]" at bounding box center [225, 215] width 231 height 30
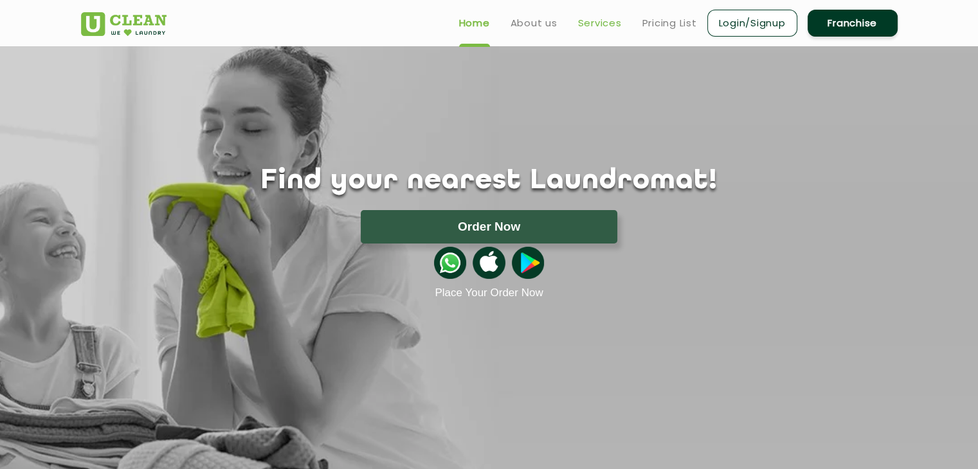
click at [579, 24] on link "Services" at bounding box center [600, 22] width 44 height 15
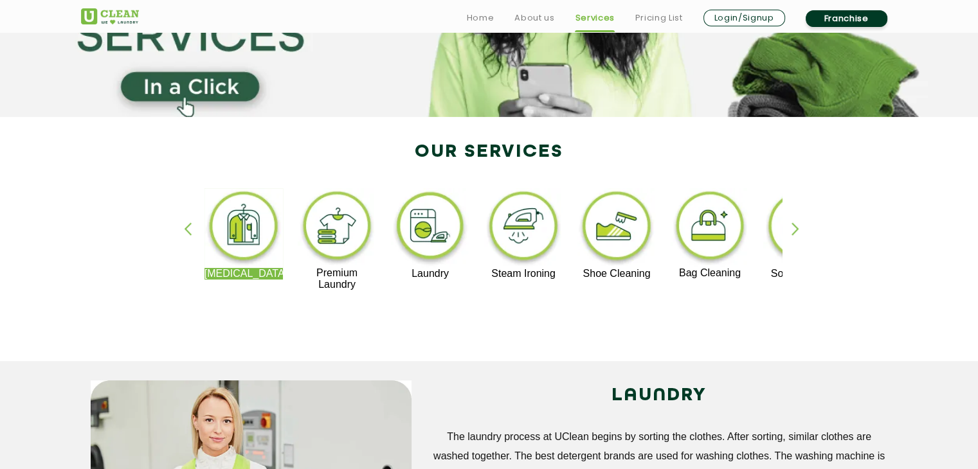
scroll to position [193, 0]
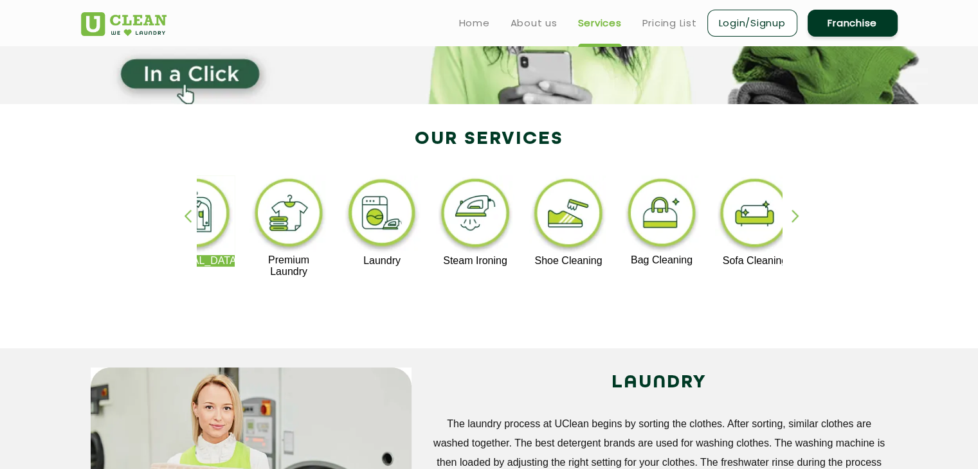
drag, startPoint x: 338, startPoint y: 227, endPoint x: 273, endPoint y: 221, distance: 65.8
click at [274, 224] on img at bounding box center [288, 214] width 79 height 79
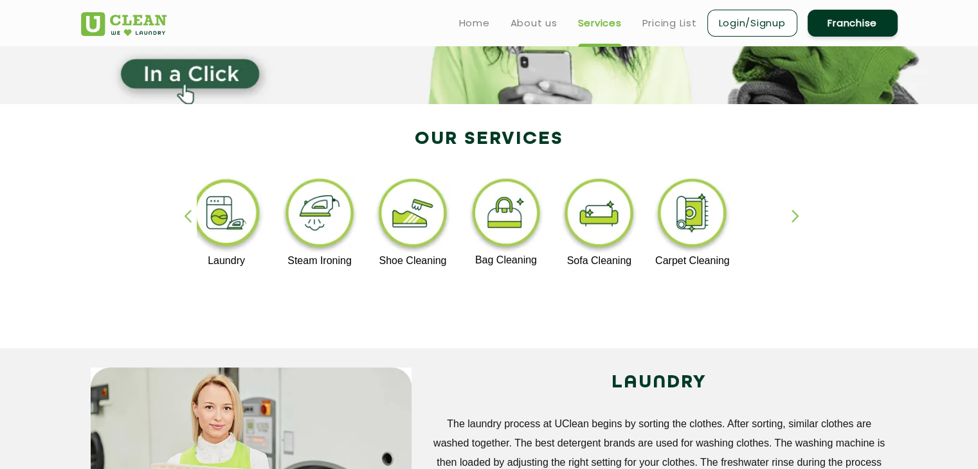
drag, startPoint x: 406, startPoint y: 229, endPoint x: 358, endPoint y: 227, distance: 47.6
click at [373, 227] on img at bounding box center [412, 215] width 79 height 80
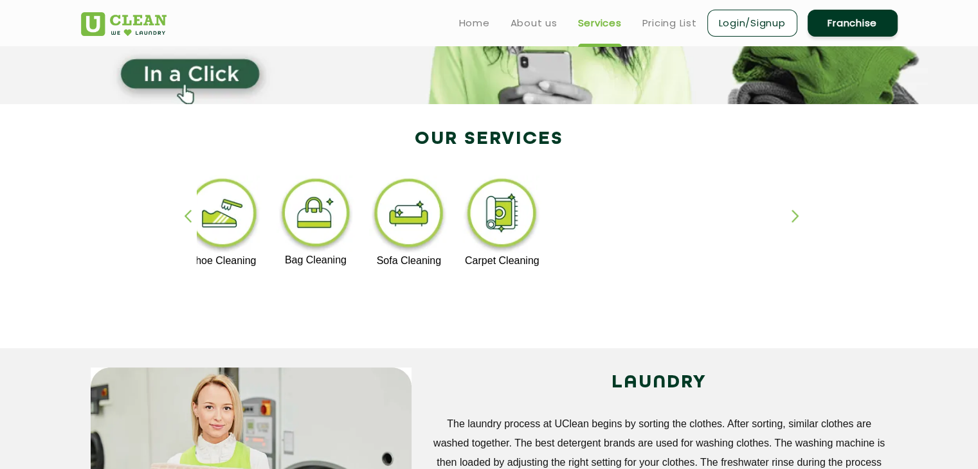
click at [417, 216] on img at bounding box center [408, 215] width 79 height 80
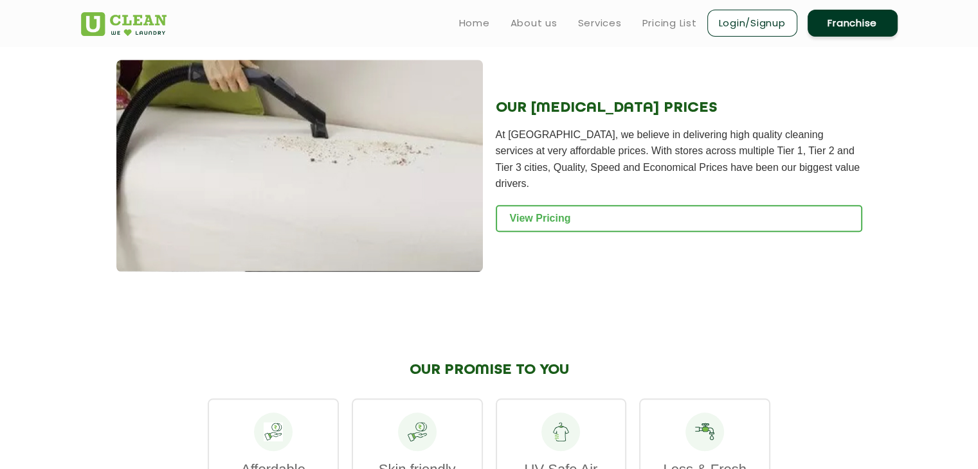
scroll to position [1286, 0]
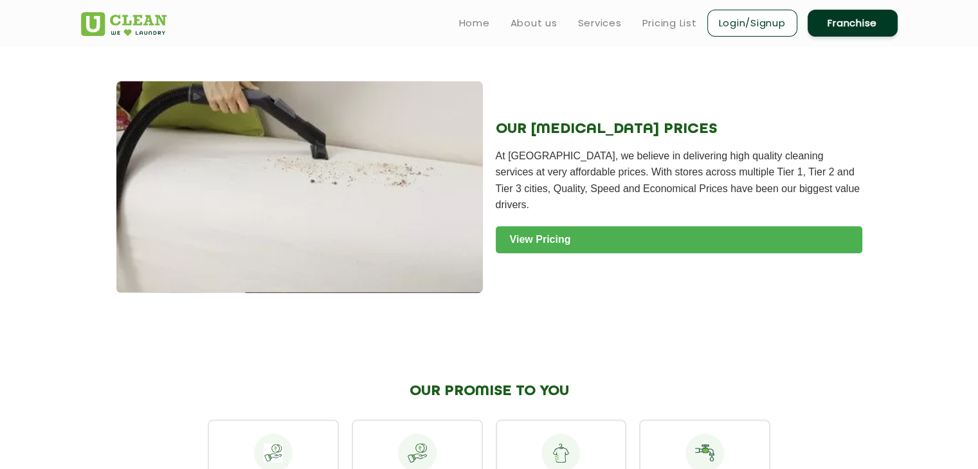
click at [577, 237] on link "View Pricing" at bounding box center [679, 239] width 366 height 27
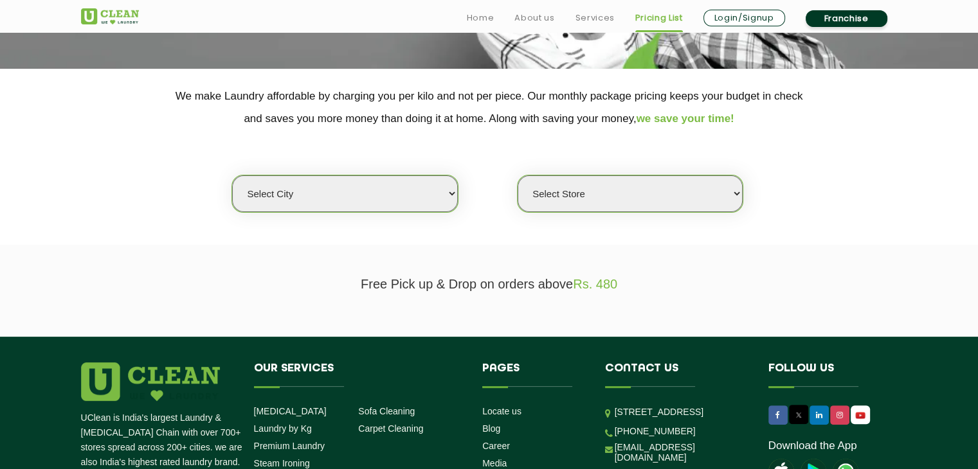
scroll to position [321, 0]
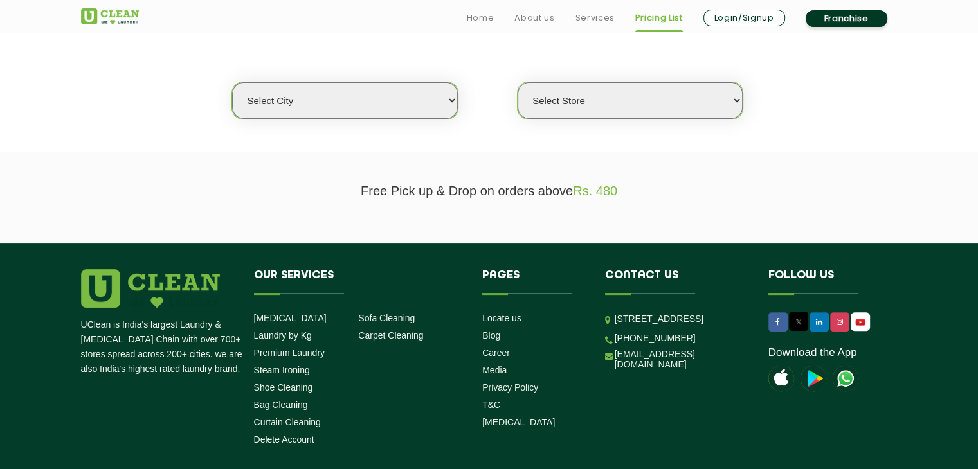
click at [431, 111] on select "Select city [GEOGRAPHIC_DATA] [GEOGRAPHIC_DATA] [GEOGRAPHIC_DATA] [GEOGRAPHIC_D…" at bounding box center [344, 100] width 225 height 37
select select "31"
click at [232, 82] on select "Select city [GEOGRAPHIC_DATA] [GEOGRAPHIC_DATA] [GEOGRAPHIC_DATA] [GEOGRAPHIC_D…" at bounding box center [344, 100] width 225 height 37
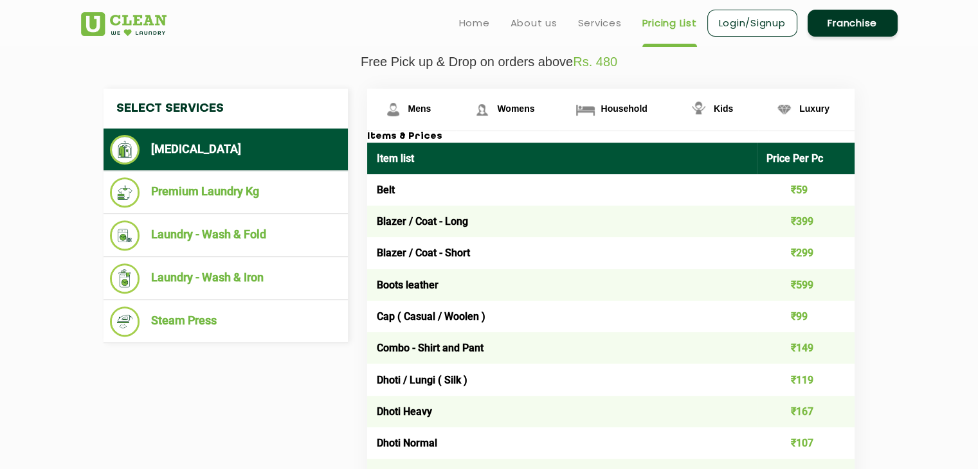
scroll to position [450, 0]
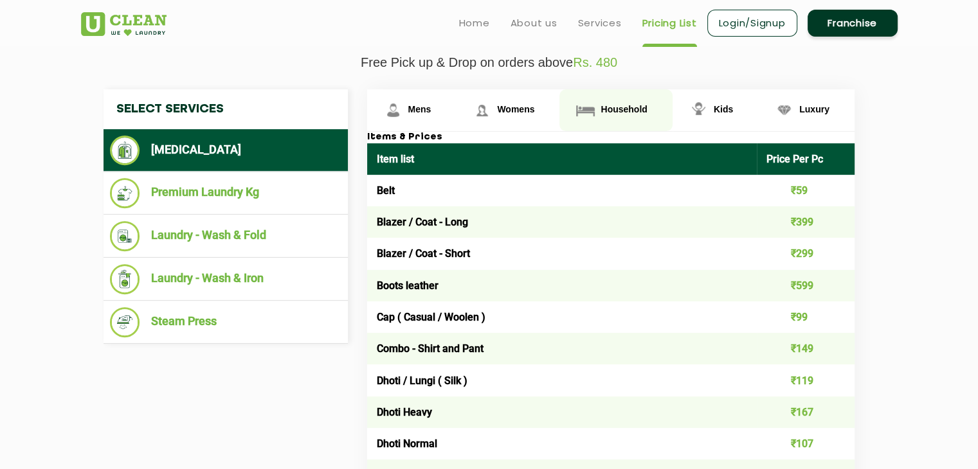
click at [431, 107] on span "Household" at bounding box center [419, 109] width 23 height 10
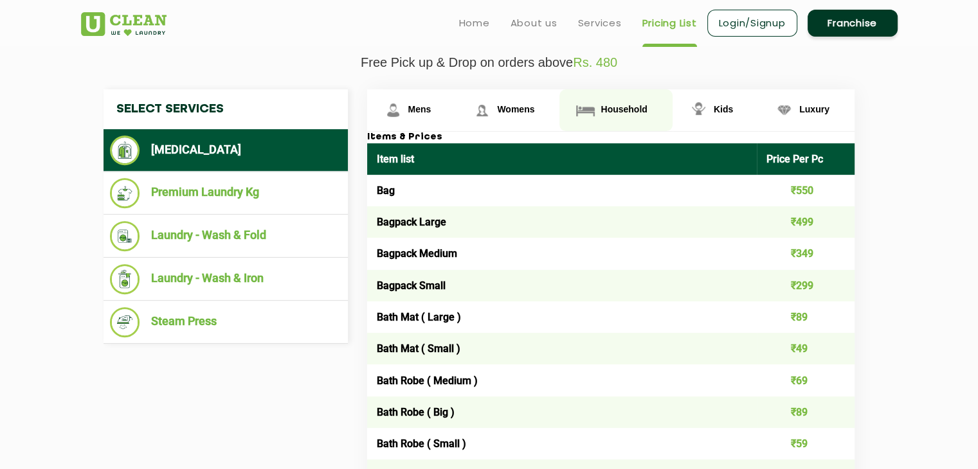
click at [620, 107] on span "Household" at bounding box center [623, 109] width 46 height 10
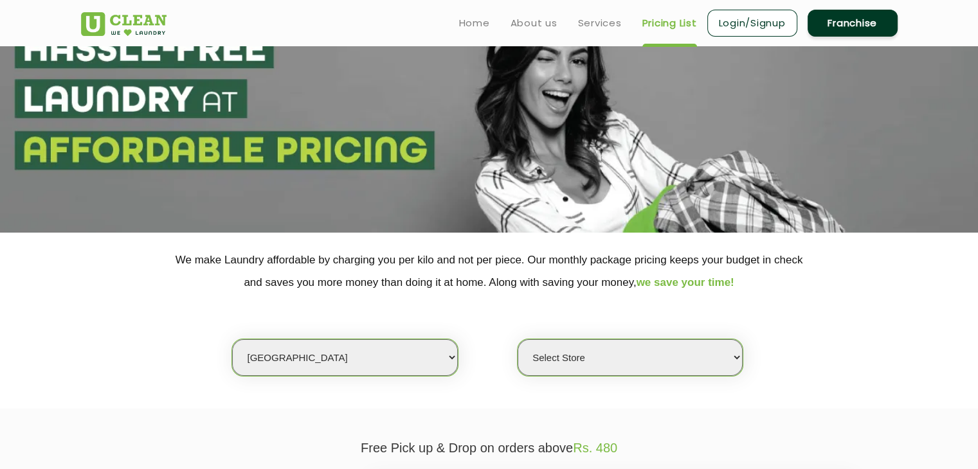
scroll to position [0, 0]
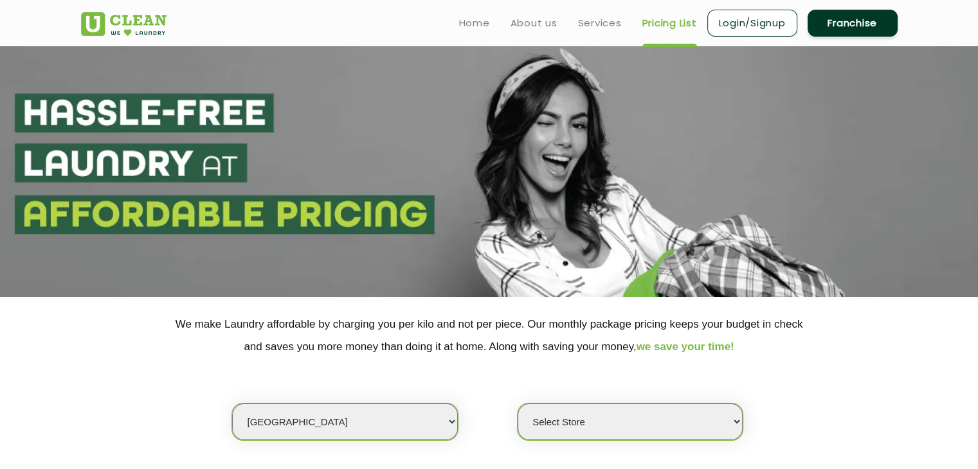
click at [838, 29] on link "Franchise" at bounding box center [852, 23] width 90 height 27
